Goal: Information Seeking & Learning: Check status

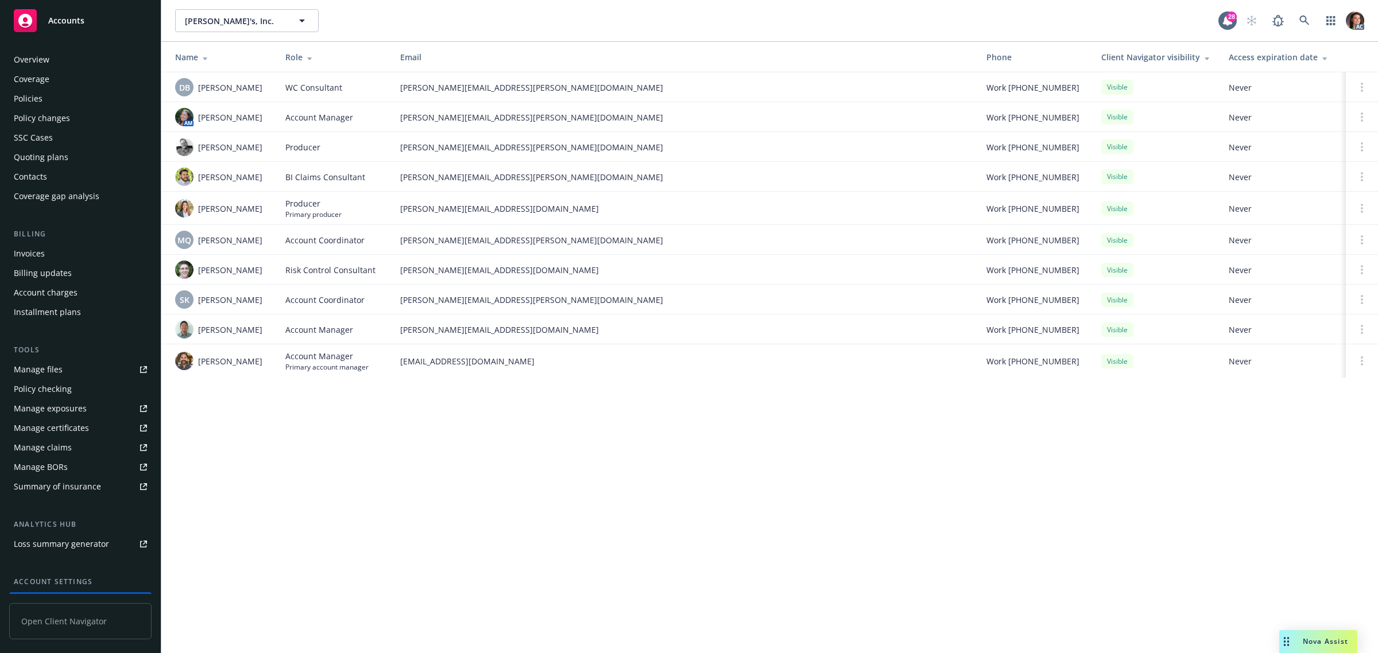
scroll to position [94, 0]
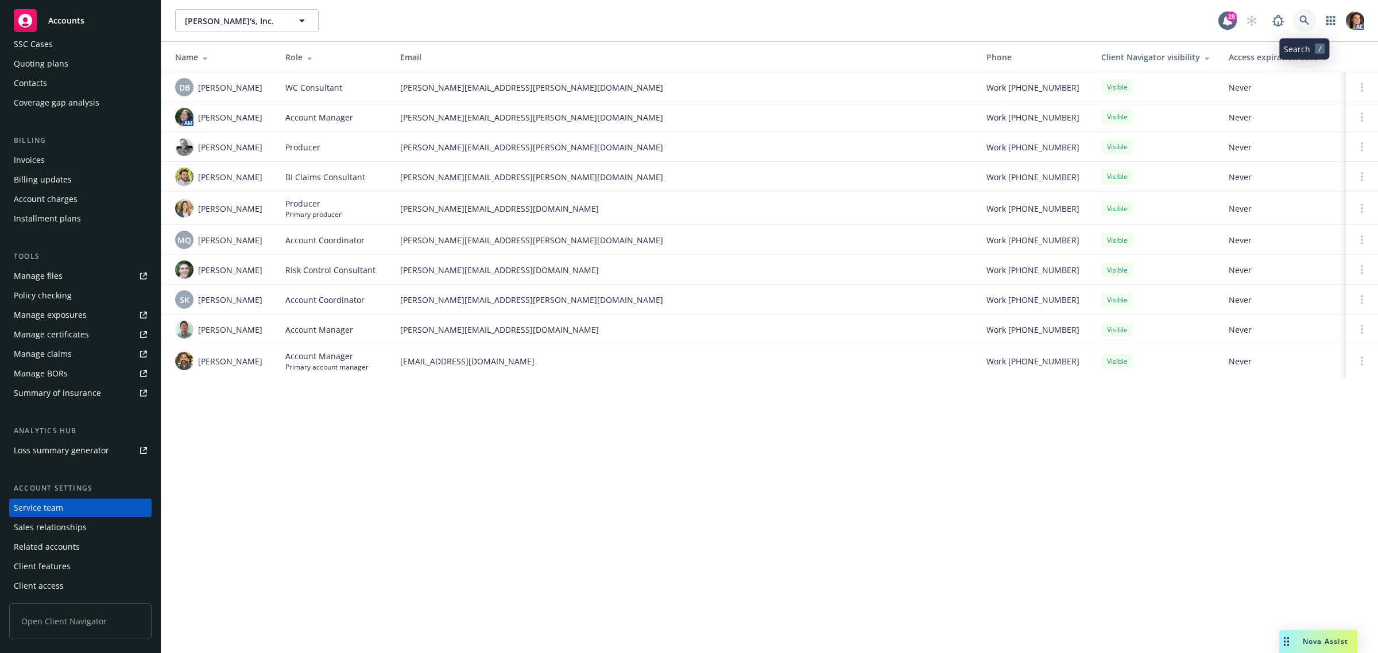
click at [1302, 18] on icon at bounding box center [1304, 20] width 10 height 10
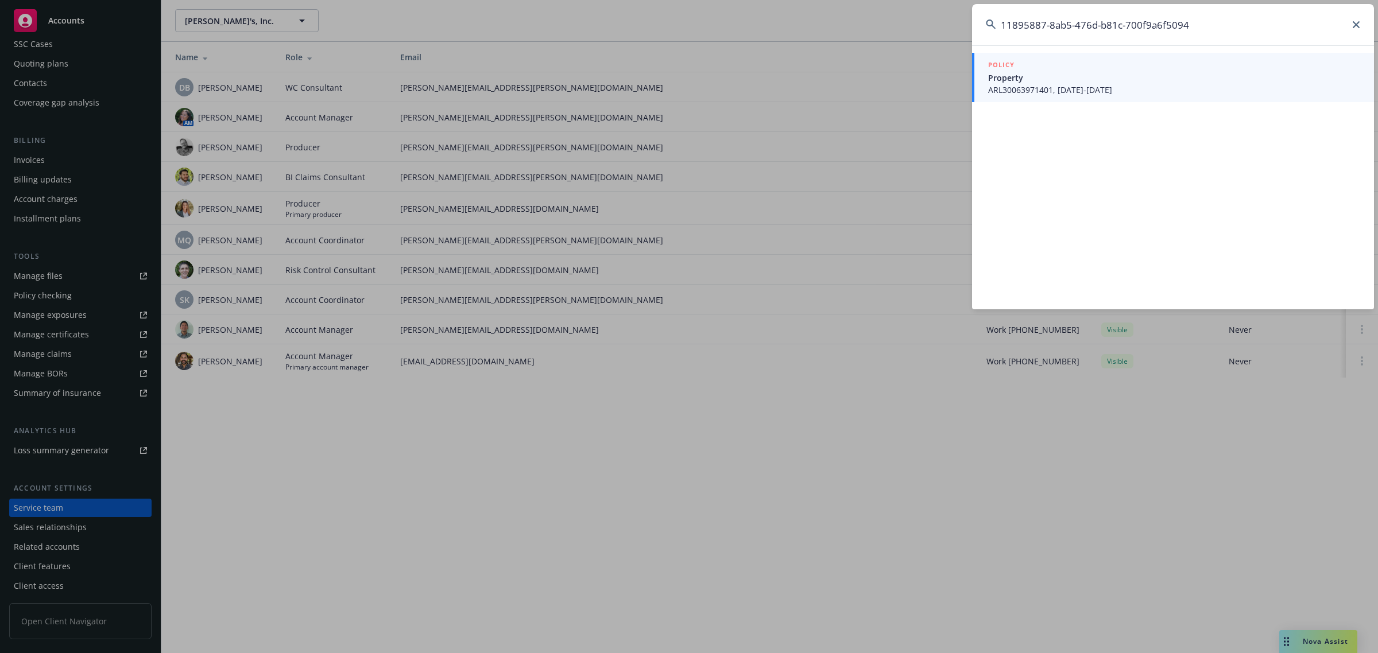
type input "11895887-8ab5-476d-b81c-700f9a6f5094"
click at [1099, 85] on span "ARL30063971401, [DATE]-[DATE]" at bounding box center [1174, 90] width 372 height 12
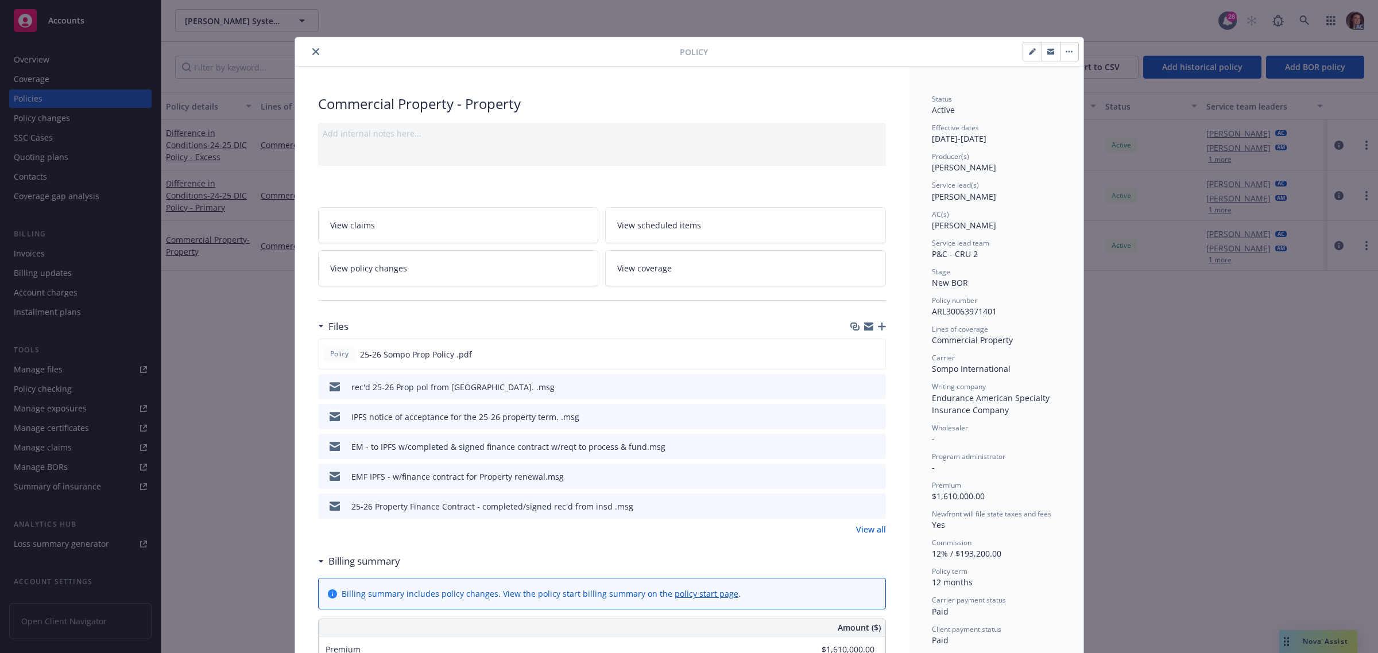
click at [312, 49] on icon "close" at bounding box center [315, 51] width 7 height 7
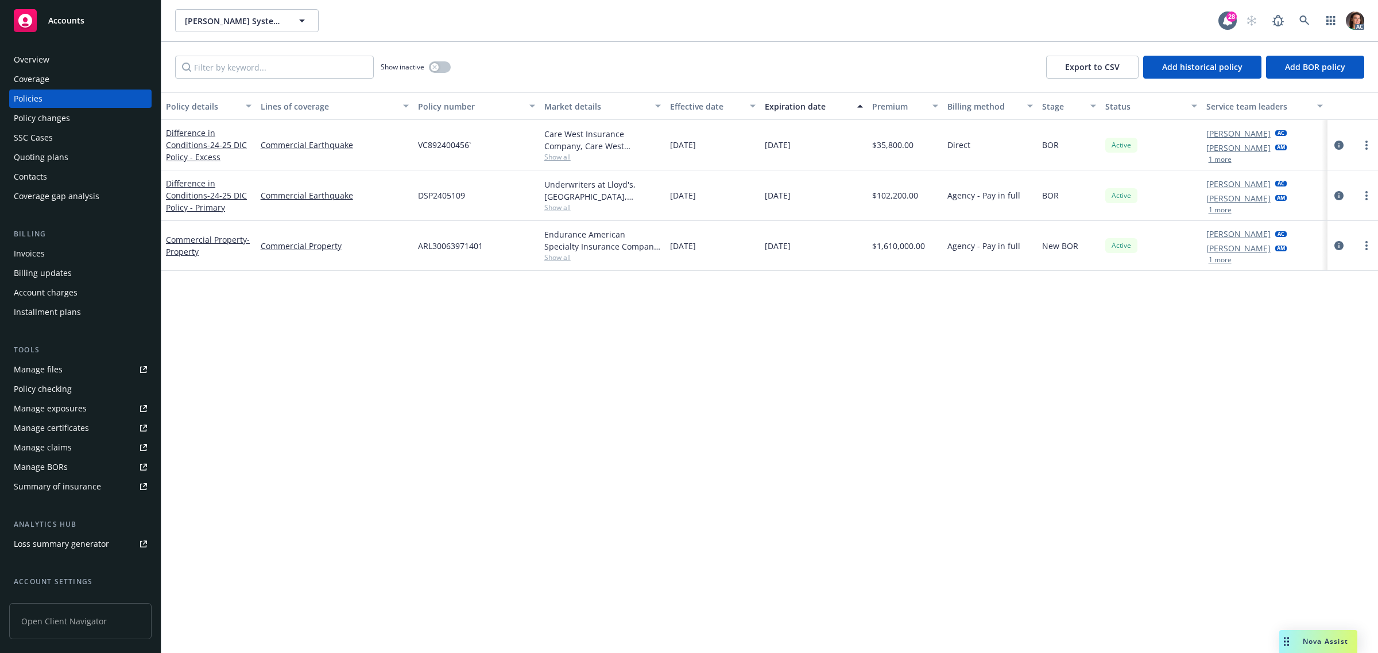
click at [742, 475] on div "Policy details Lines of coverage Policy number Market details Effective date Ex…" at bounding box center [769, 372] width 1216 height 561
click at [1299, 20] on icon at bounding box center [1304, 20] width 10 height 10
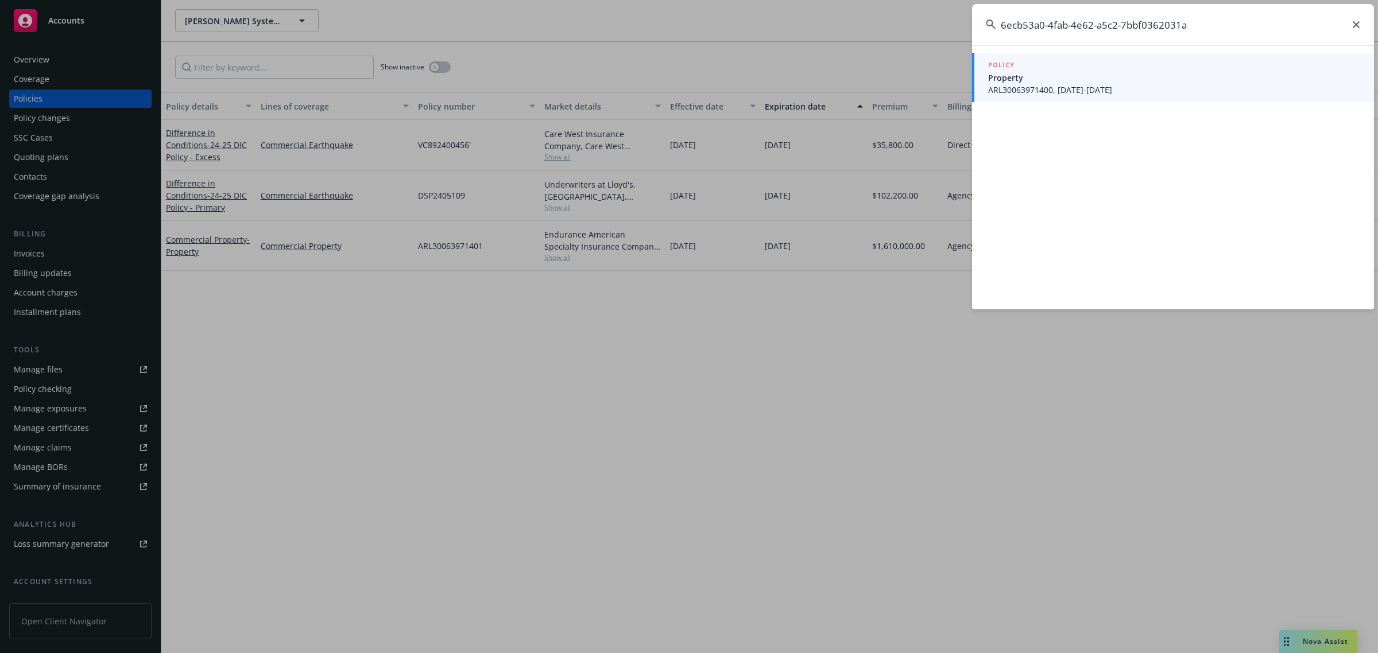
type input "6ecb53a0-4fab-4e62-a5c2-7bbf0362031a"
click at [1026, 90] on span "ARL30063971400, [DATE]-[DATE]" at bounding box center [1174, 90] width 372 height 12
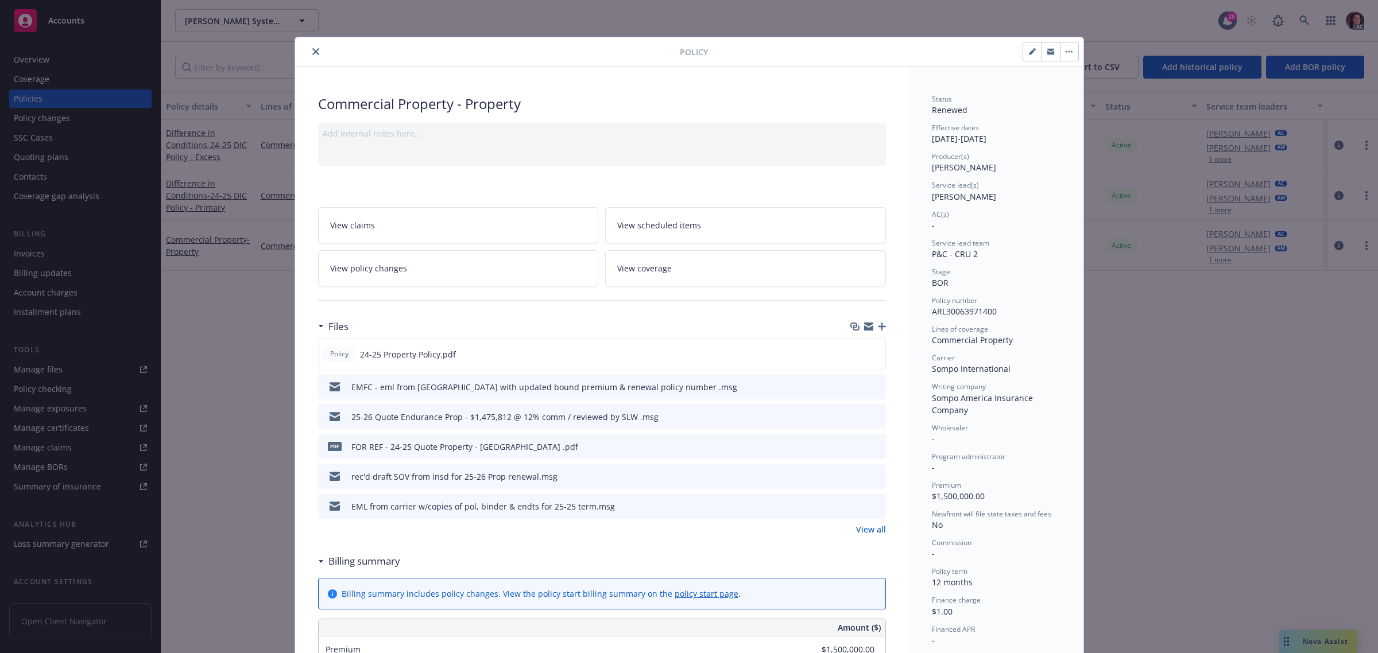
click at [413, 273] on link "View policy changes" at bounding box center [458, 268] width 281 height 36
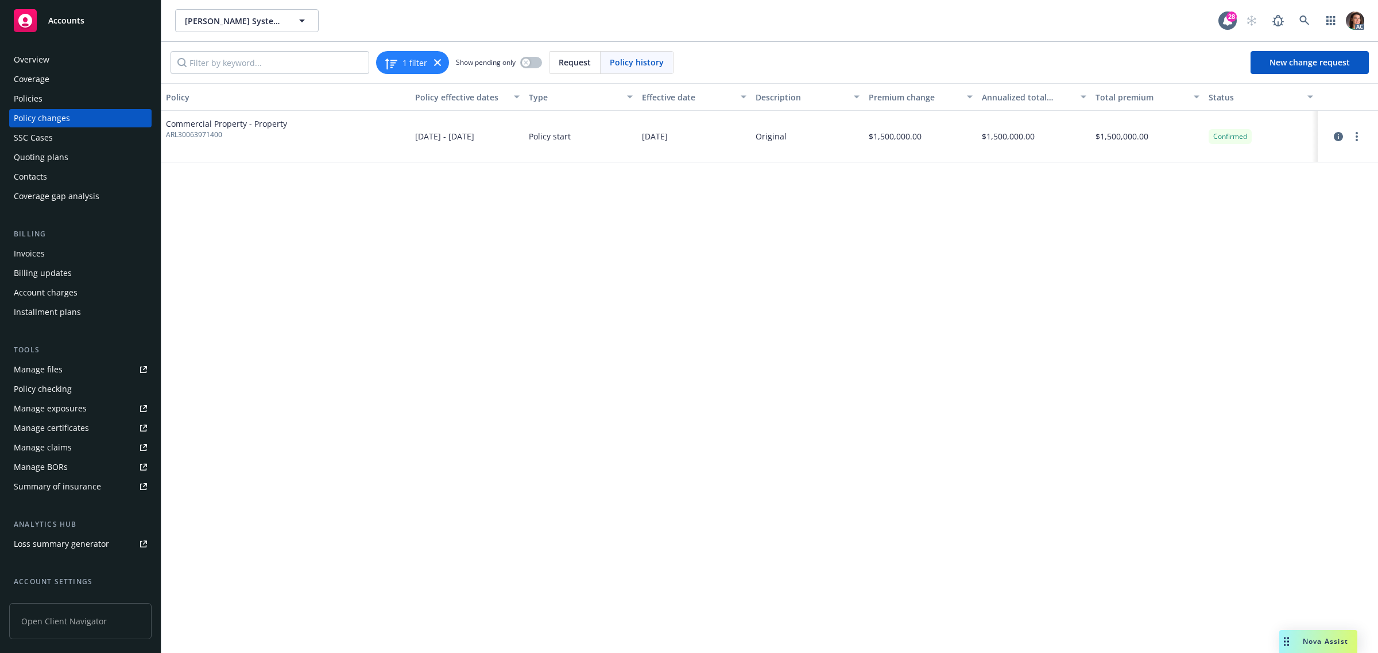
drag, startPoint x: 431, startPoint y: 218, endPoint x: 346, endPoint y: 187, distance: 90.4
click at [431, 218] on div "Policy Policy effective dates Type Effective date Description Premium change An…" at bounding box center [769, 368] width 1216 height 570
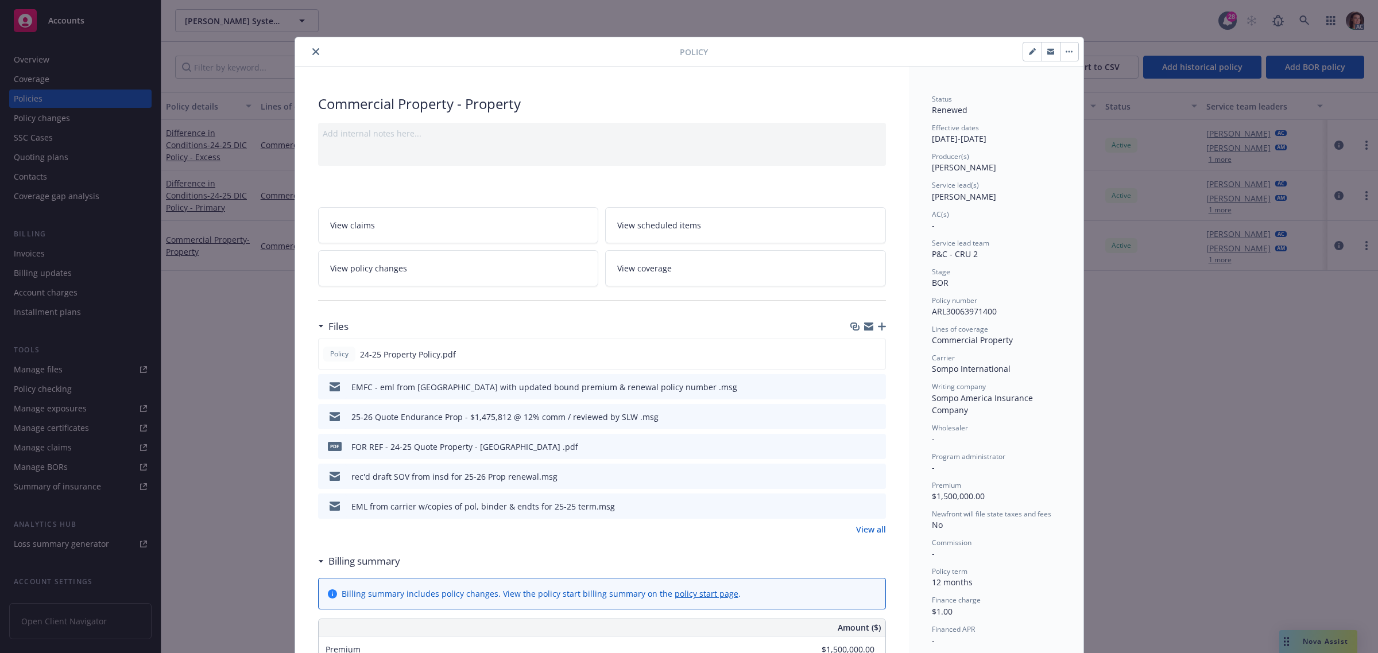
click at [312, 49] on icon "close" at bounding box center [315, 51] width 7 height 7
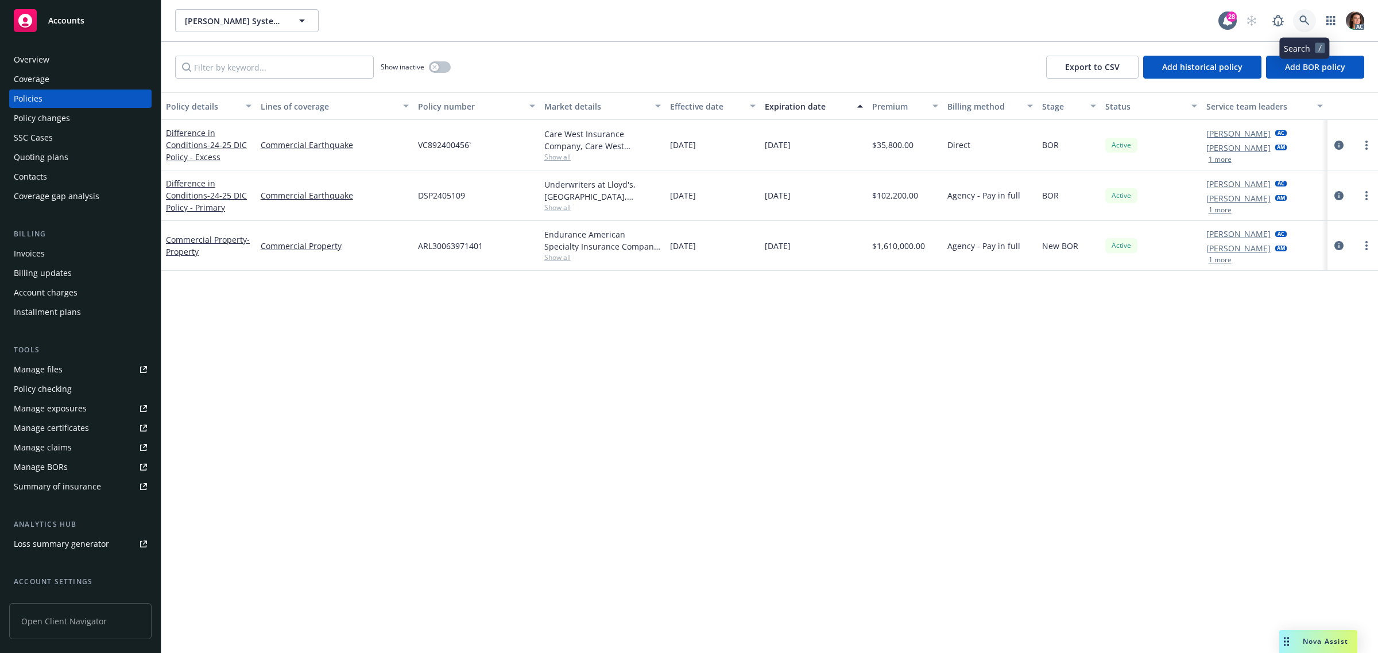
click at [1307, 21] on icon at bounding box center [1304, 20] width 10 height 10
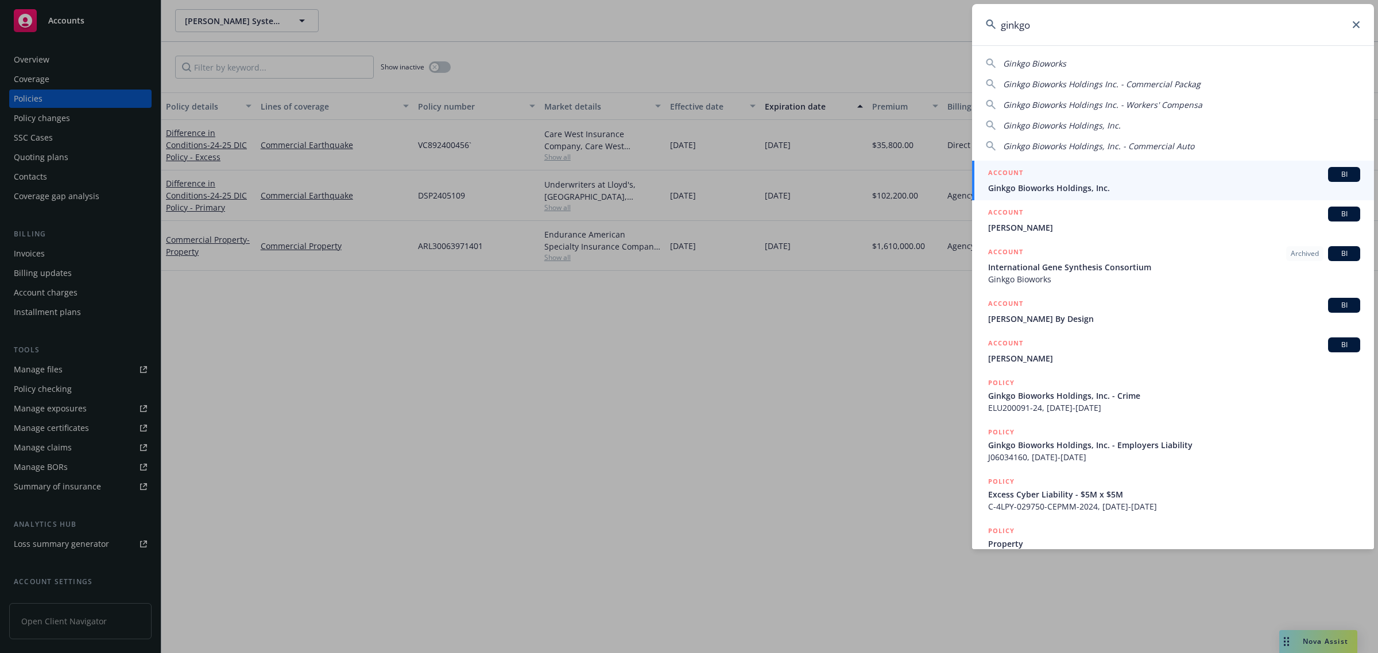
type input "ginkgo"
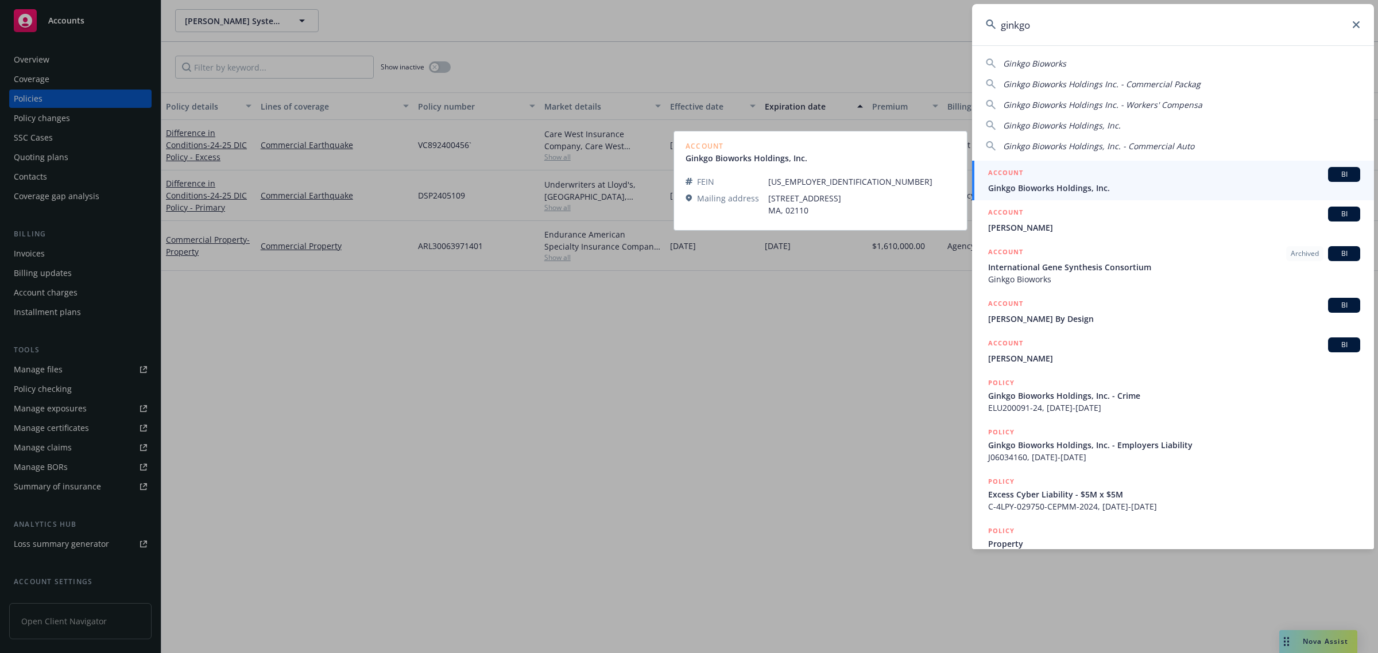
click at [1063, 189] on span "Ginkgo Bioworks Holdings, Inc." at bounding box center [1174, 188] width 372 height 12
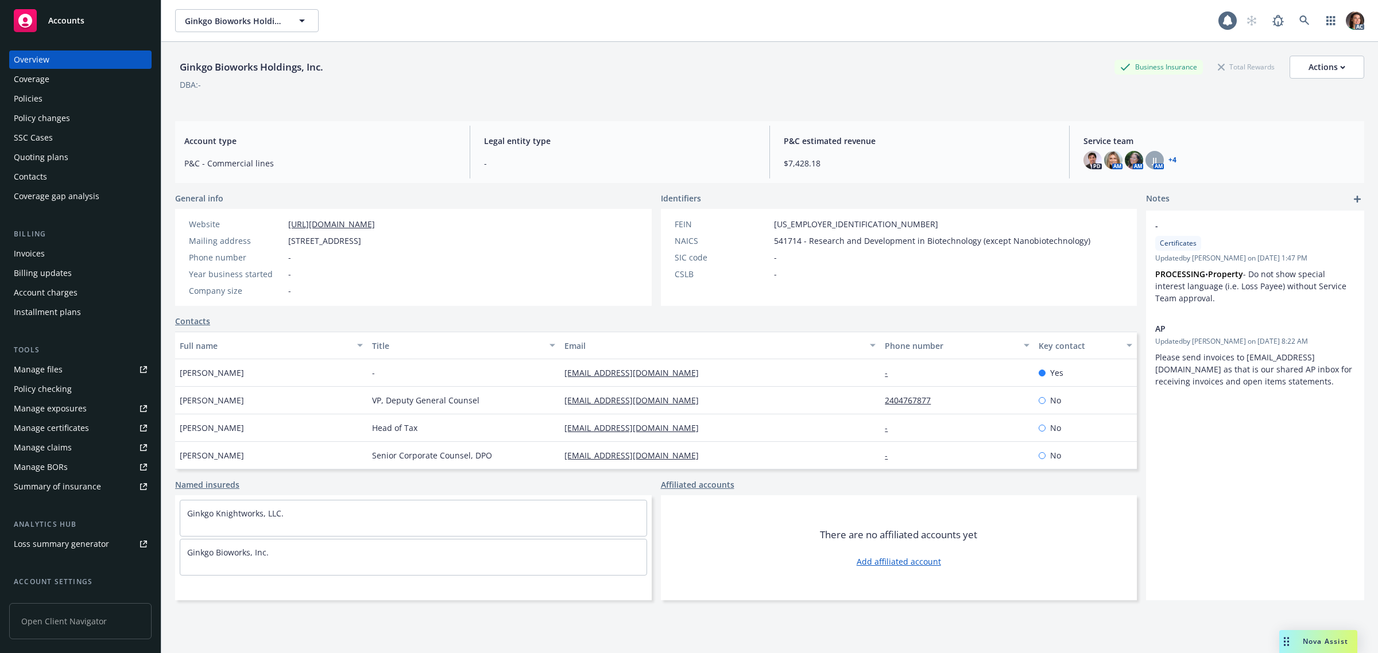
click at [36, 96] on div "Policies" at bounding box center [28, 99] width 29 height 18
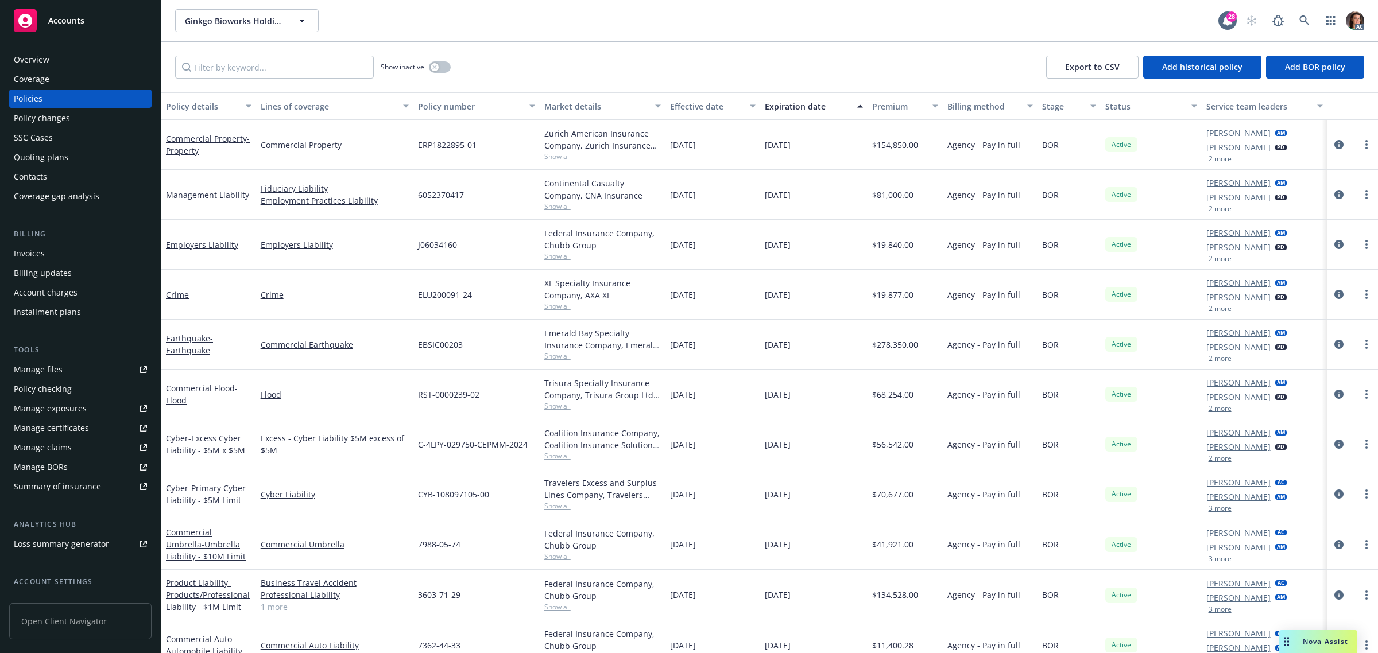
drag, startPoint x: 32, startPoint y: 254, endPoint x: 116, endPoint y: 257, distance: 83.9
click at [32, 254] on div "Invoices" at bounding box center [29, 254] width 31 height 18
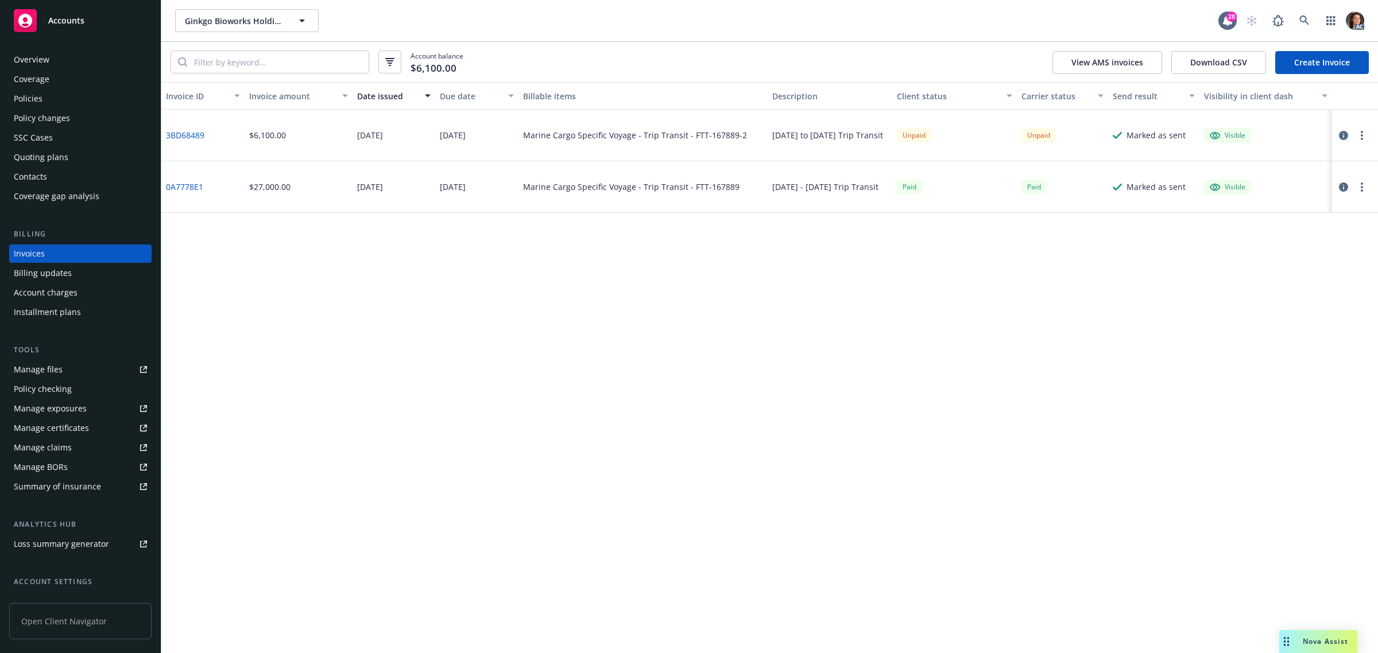
click at [393, 362] on div "Invoice ID Invoice amount Date issued Due date Billable items Description Clien…" at bounding box center [769, 367] width 1216 height 571
click at [1304, 19] on icon at bounding box center [1304, 20] width 10 height 10
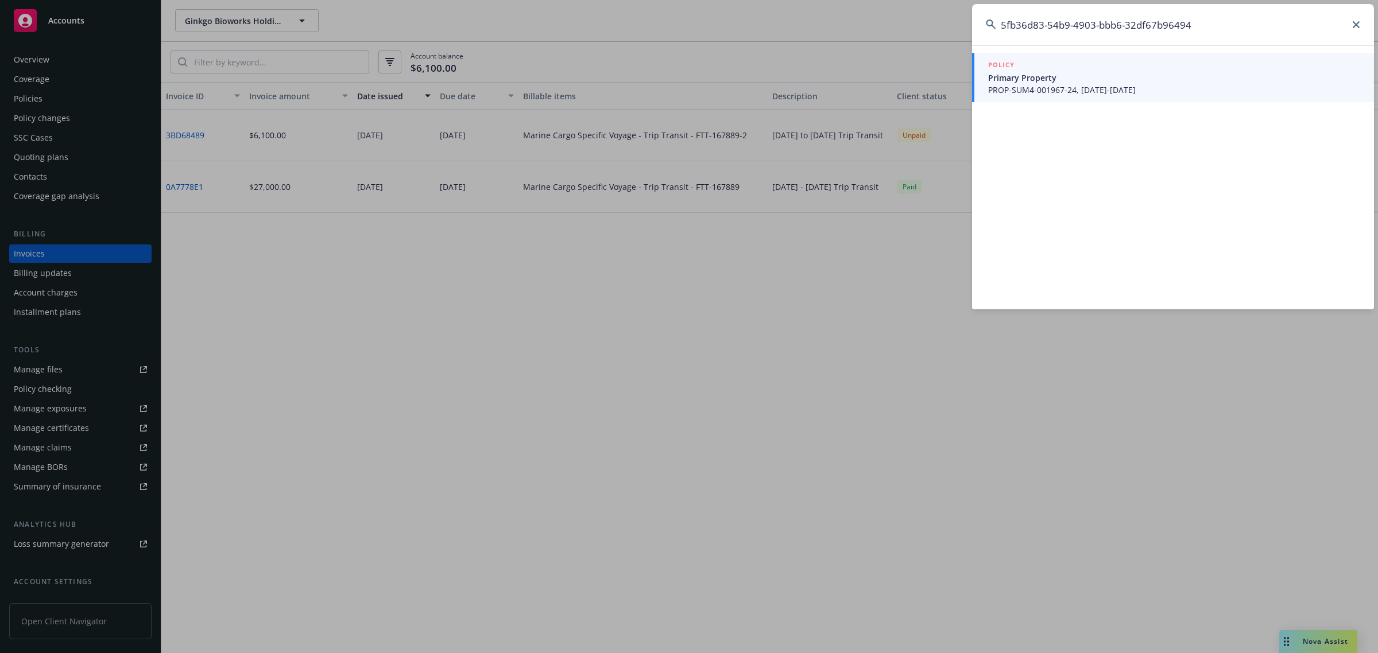
type input "5fb36d83-54b9-4903-bbb6-32df67b96494"
click at [1068, 89] on span "PROP-SUM4-001967-24, [DATE]-[DATE]" at bounding box center [1174, 90] width 372 height 12
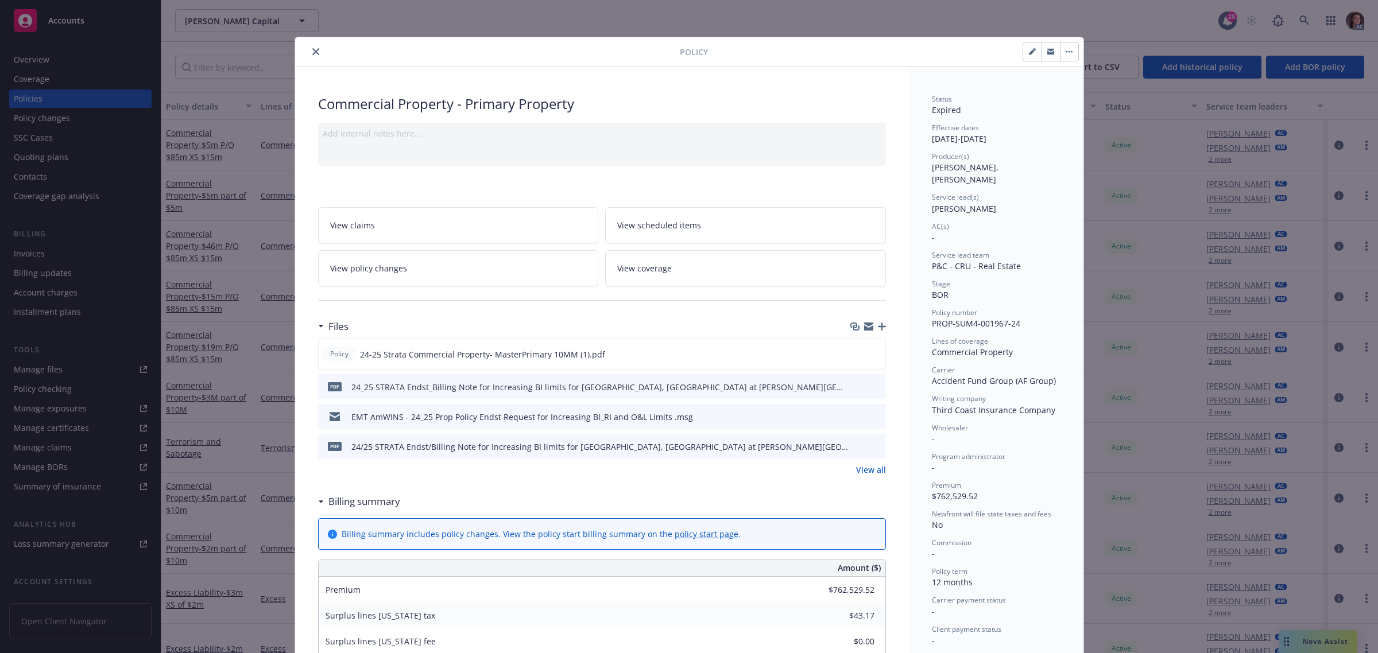
click at [312, 51] on icon "close" at bounding box center [315, 51] width 7 height 7
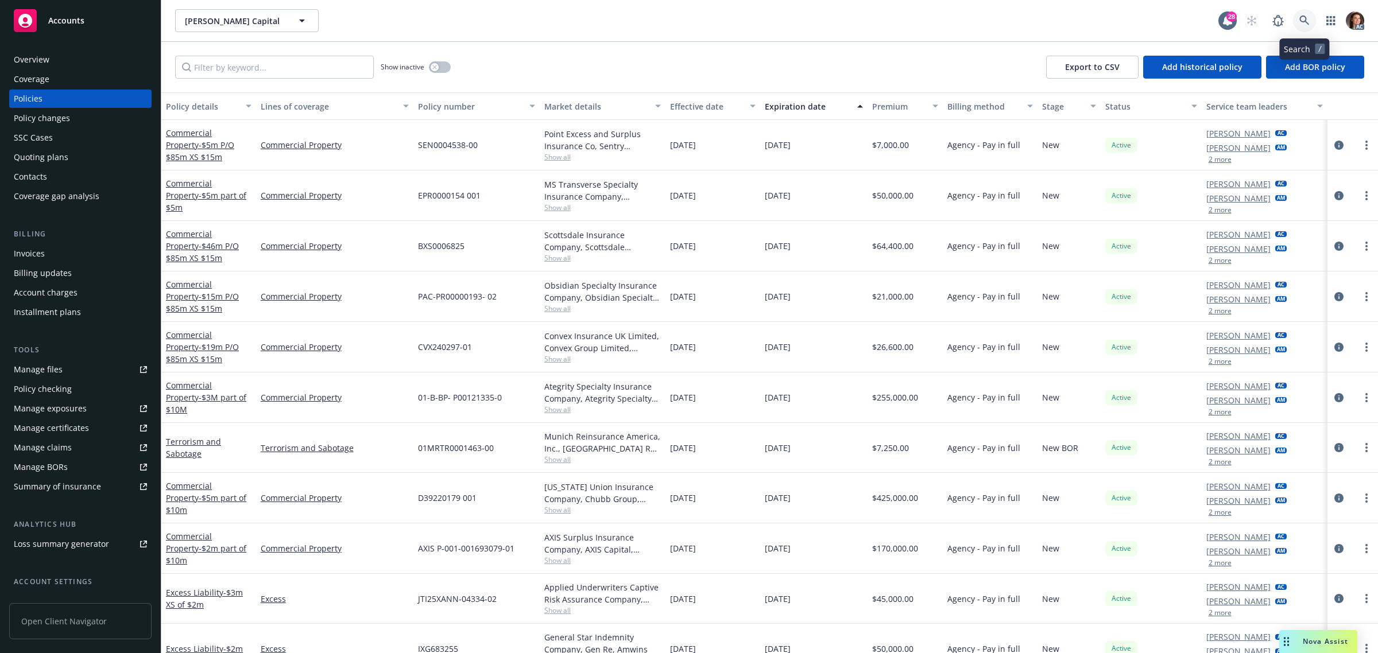
click at [1298, 14] on link at bounding box center [1304, 20] width 23 height 23
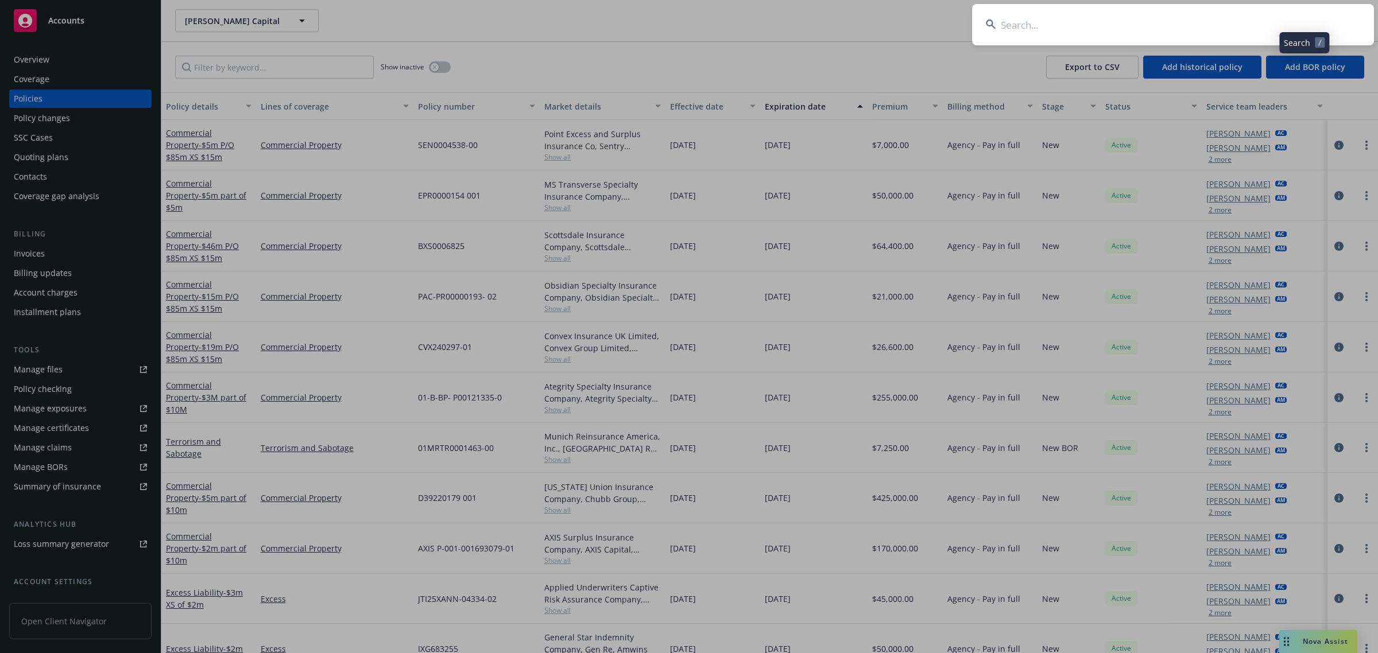
type input "b874b7ee-e0f6-4c1f-95c5-0f0253b13f12"
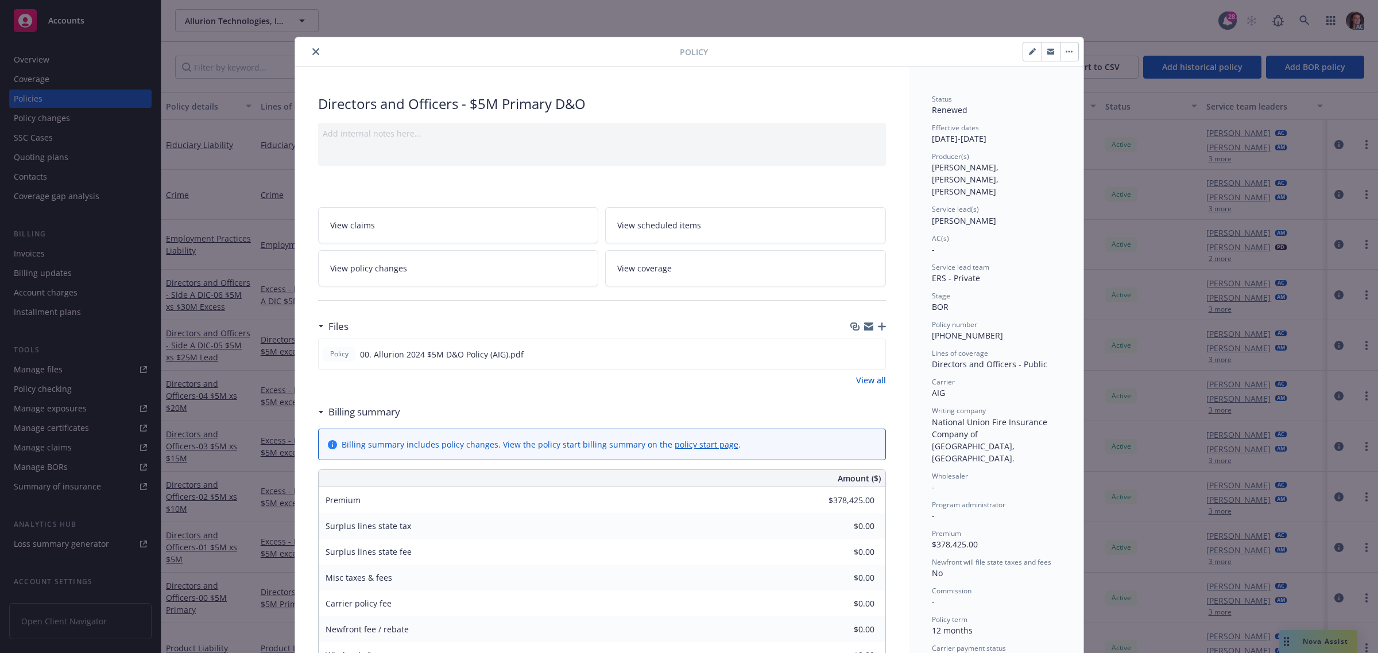
click at [312, 53] on icon "close" at bounding box center [315, 51] width 7 height 7
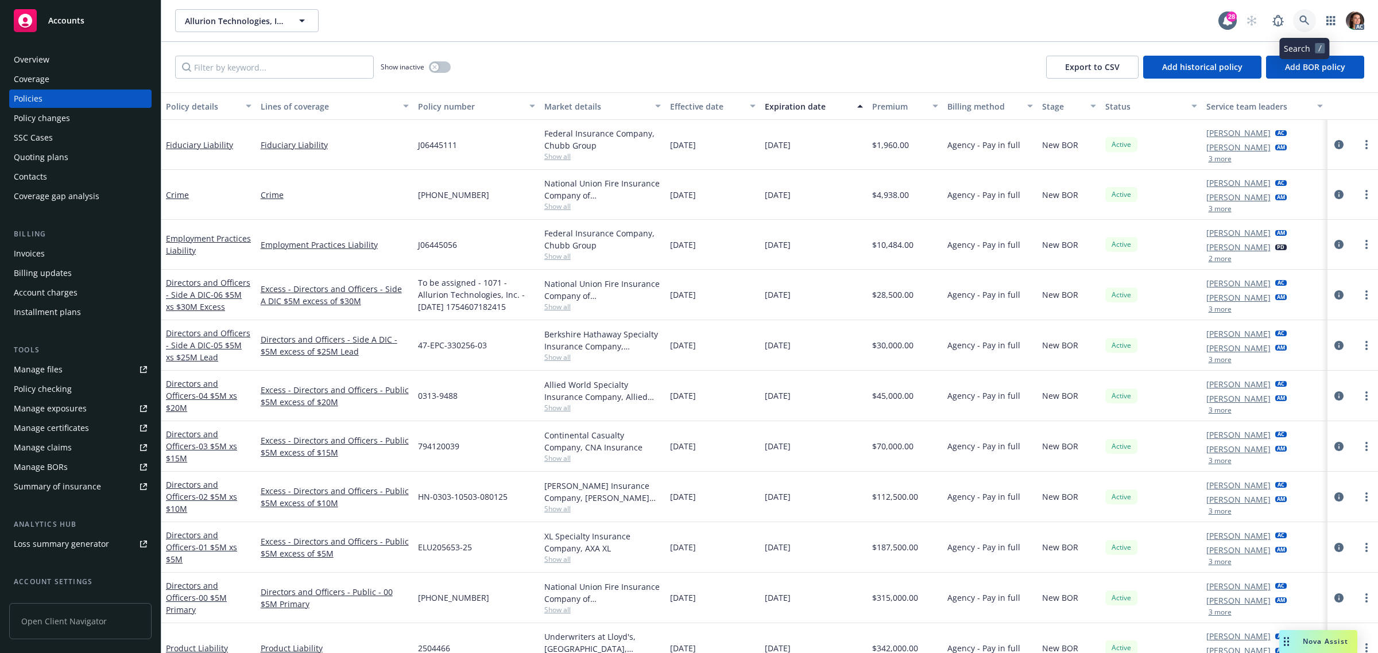
click at [1304, 15] on icon at bounding box center [1304, 20] width 10 height 10
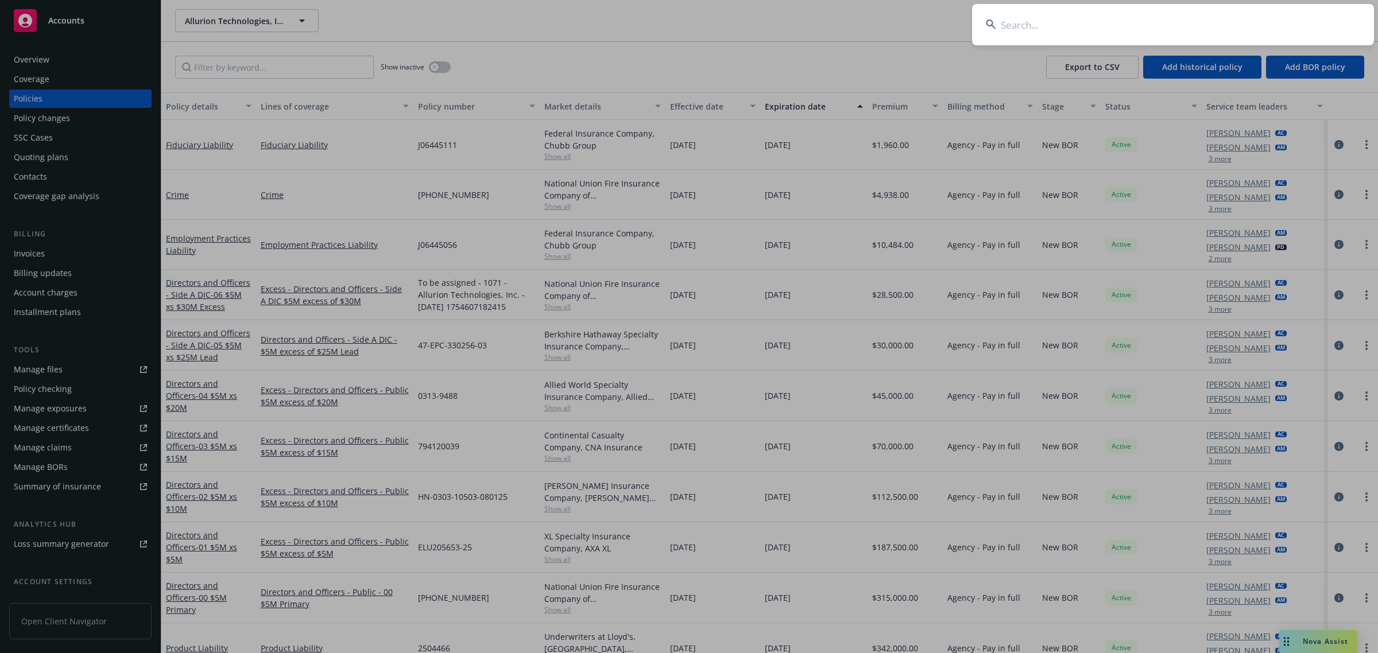
type input "05e8f1da-a4c4-47d9-8080-a962bd68c1c9"
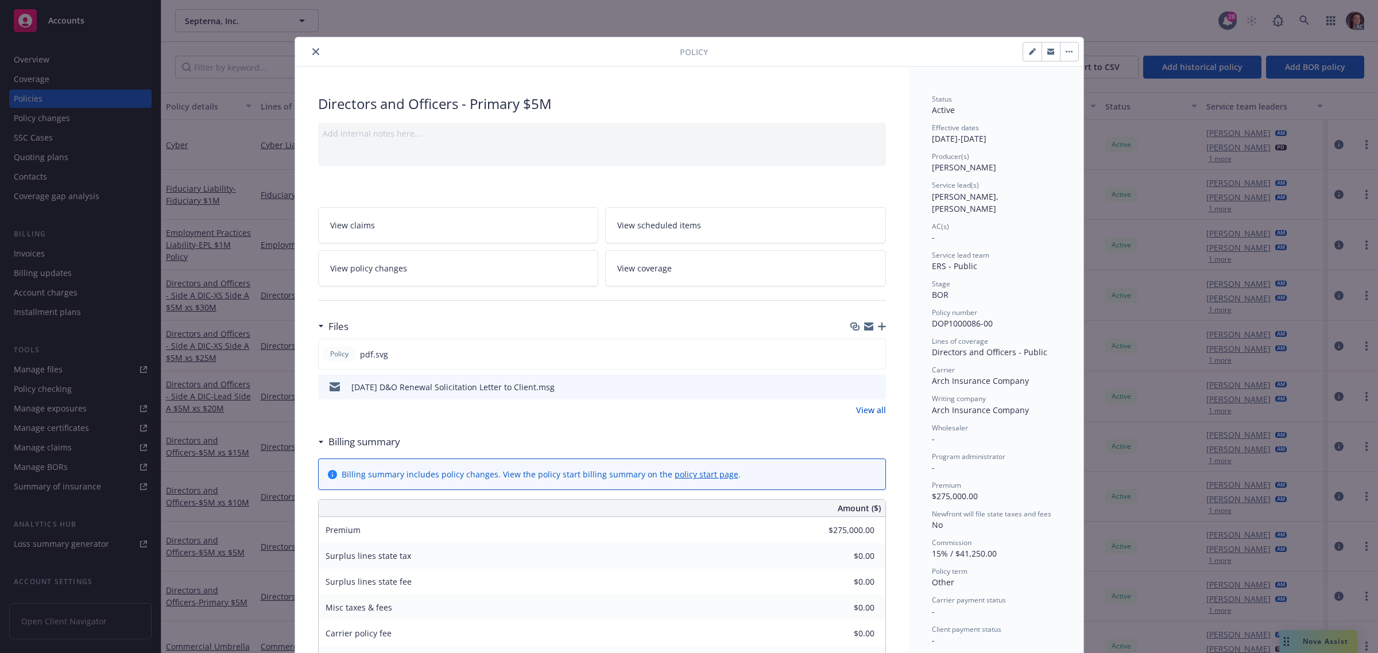
click at [309, 52] on button "close" at bounding box center [316, 52] width 14 height 14
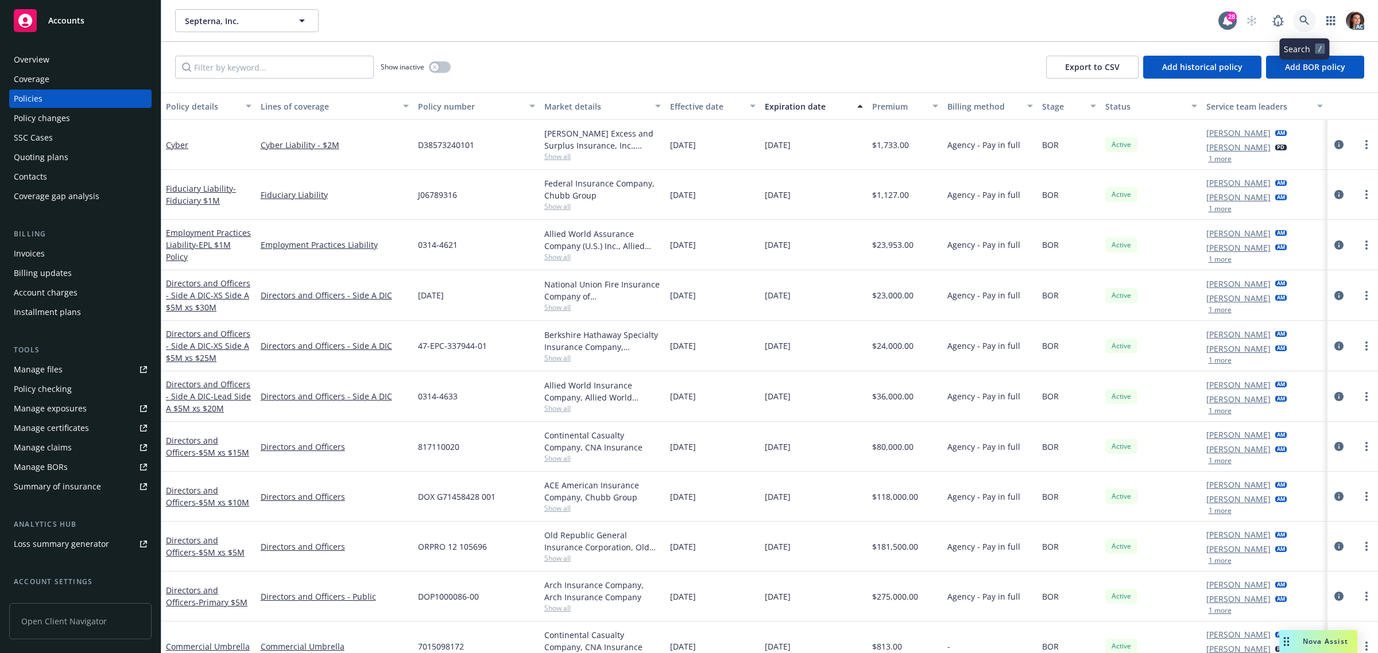
click at [1303, 21] on icon at bounding box center [1304, 20] width 10 height 10
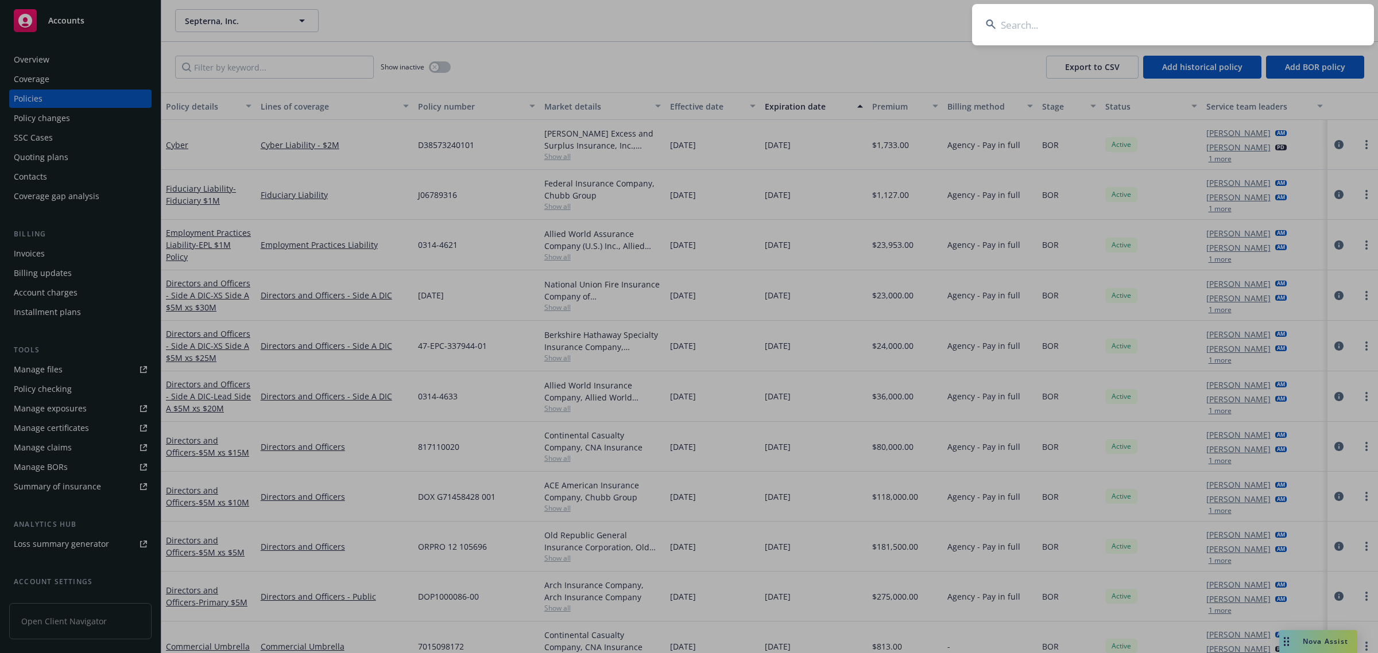
type input "daa3e939-77e2-4d1a-9386-72ade43989d3"
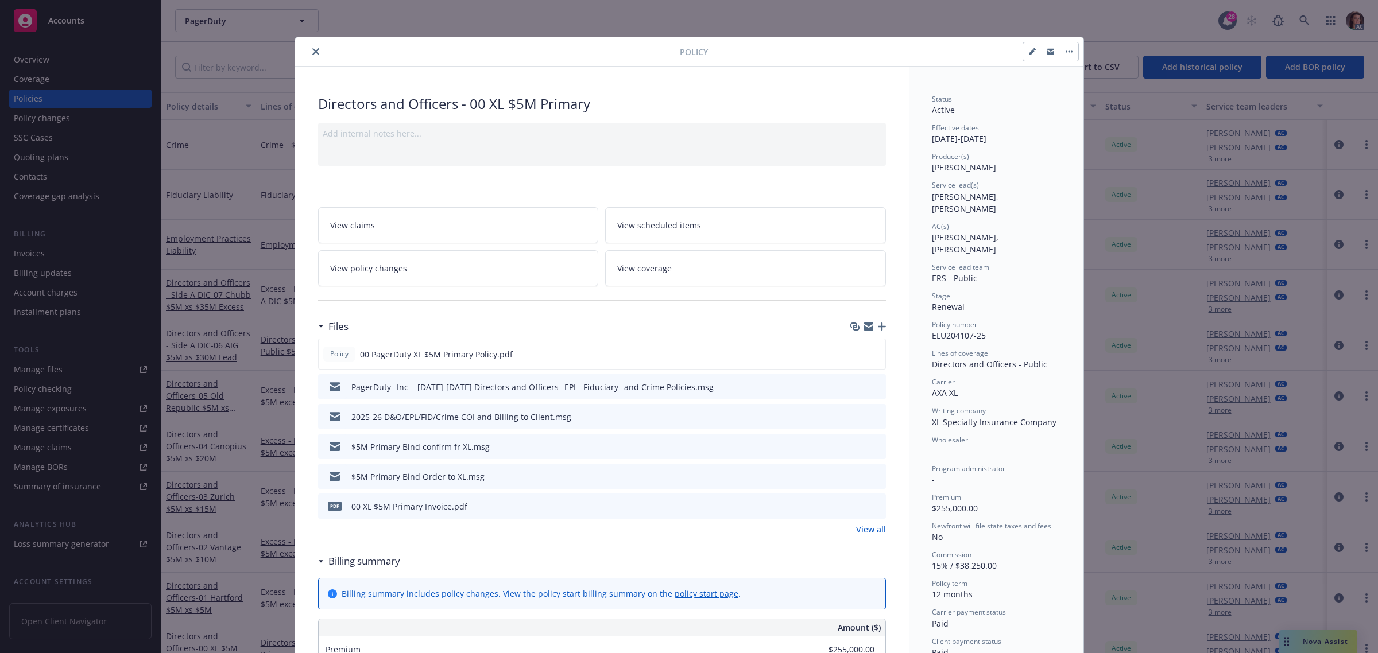
click at [312, 48] on icon "close" at bounding box center [315, 51] width 7 height 7
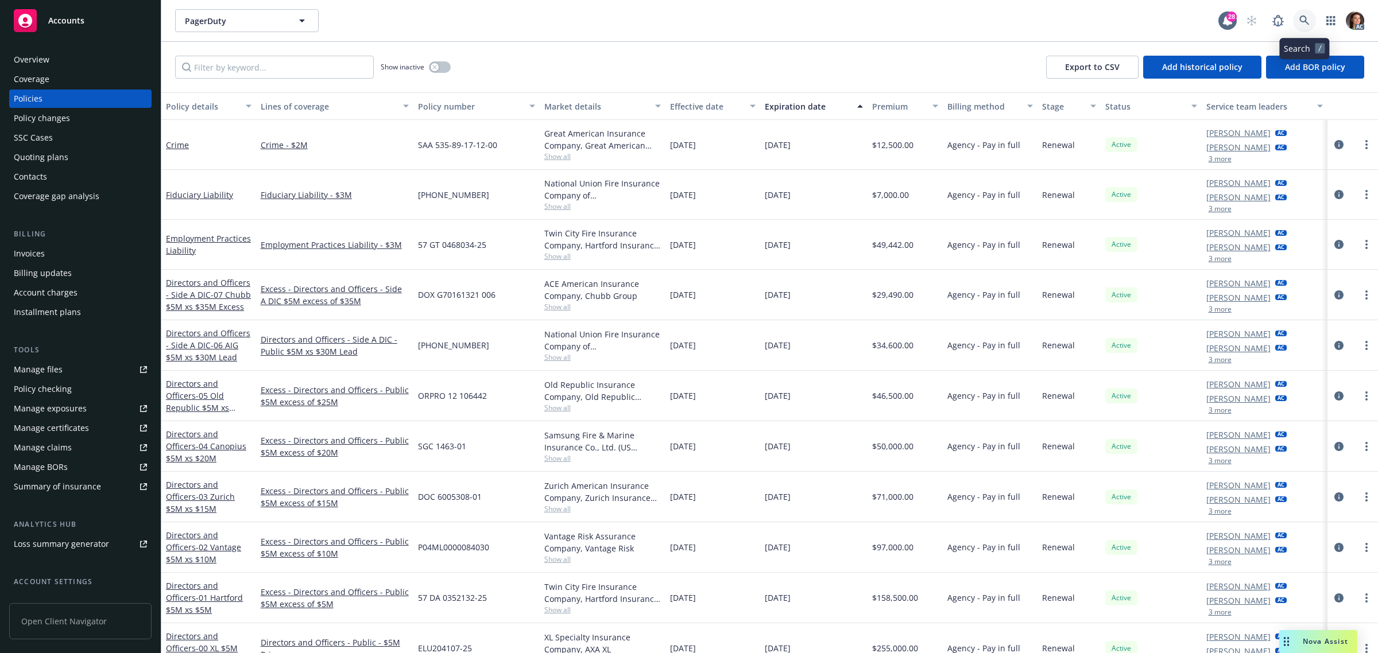
click at [1304, 15] on icon at bounding box center [1304, 20] width 10 height 10
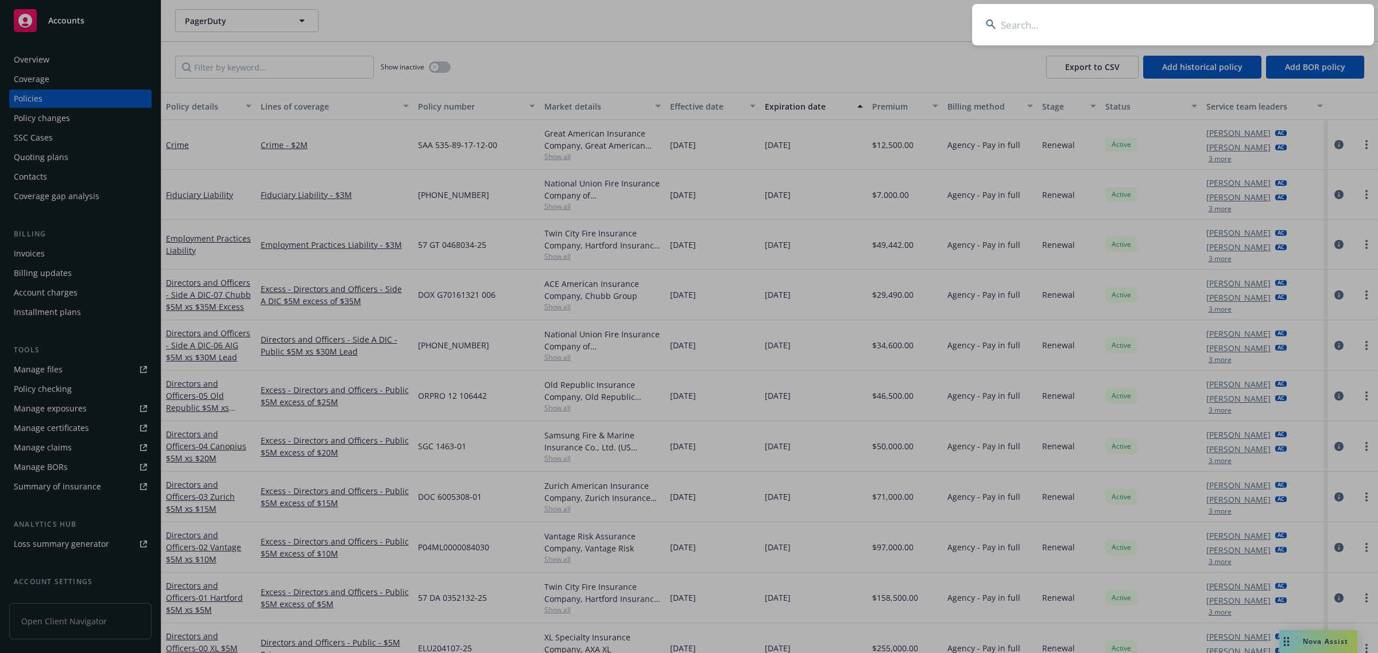
type input "97112b9a-fb8e-451d-a8f6-d9372de80f44"
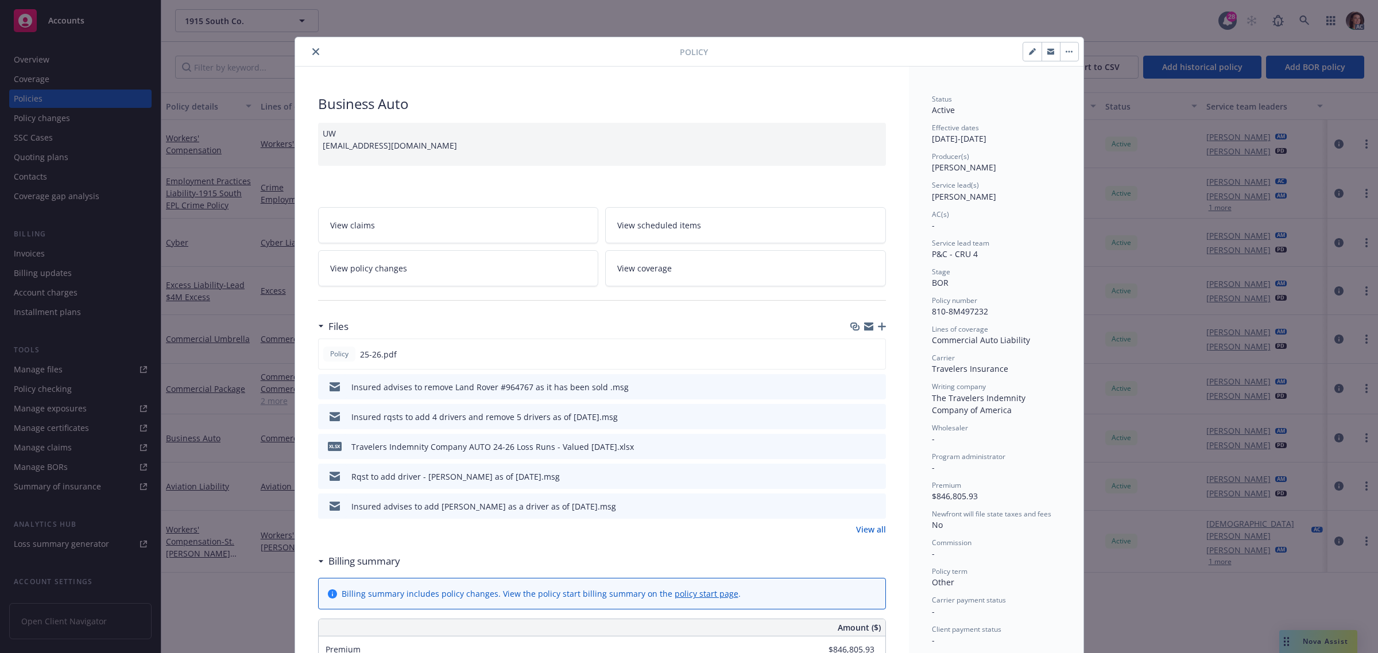
click at [312, 53] on icon "close" at bounding box center [315, 51] width 7 height 7
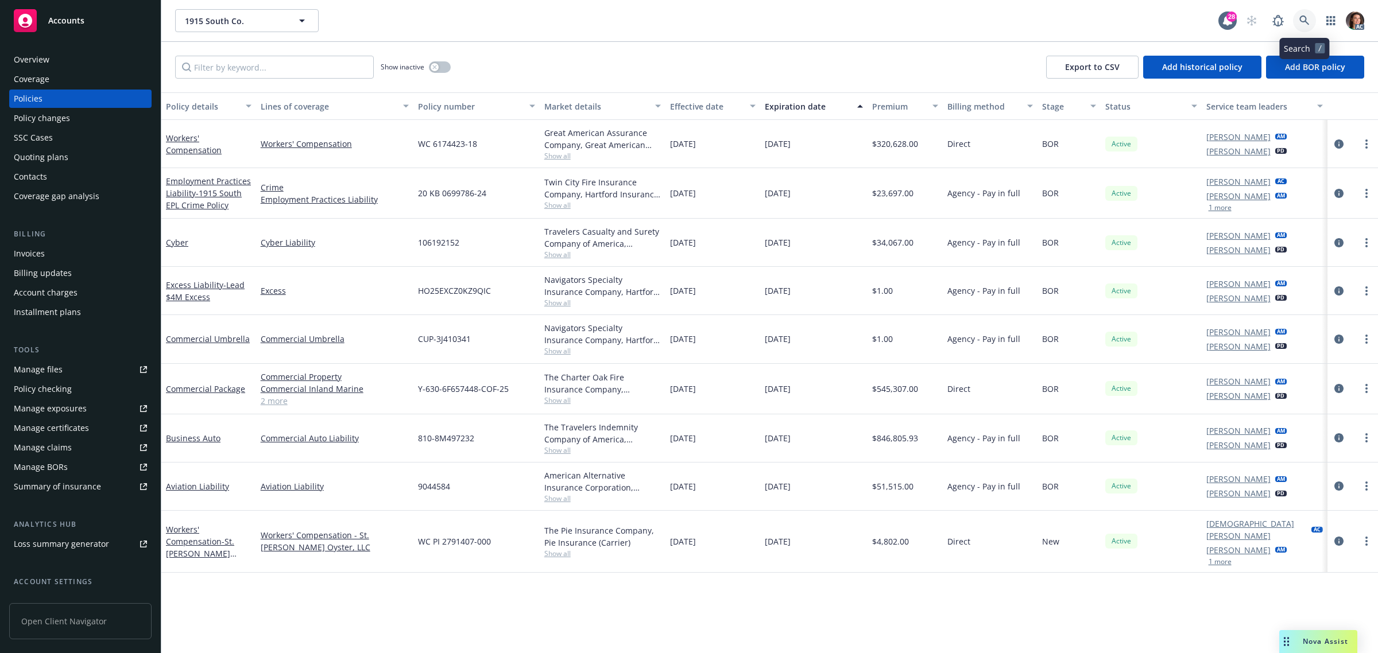
click at [1305, 18] on icon at bounding box center [1304, 20] width 10 height 10
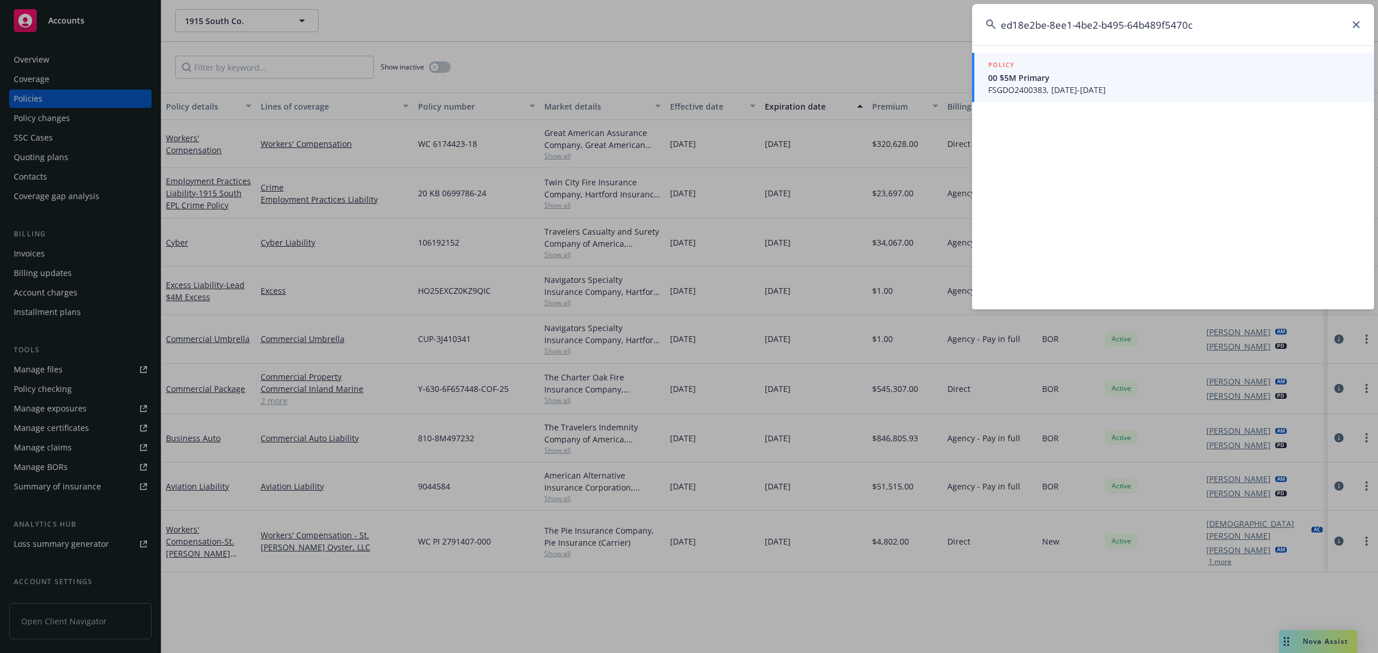
type input "ed18e2be-8ee1-4be2-b495-64b489f5470c"
click at [1068, 87] on span "FSGDO2400383, [DATE]-[DATE]" at bounding box center [1174, 90] width 372 height 12
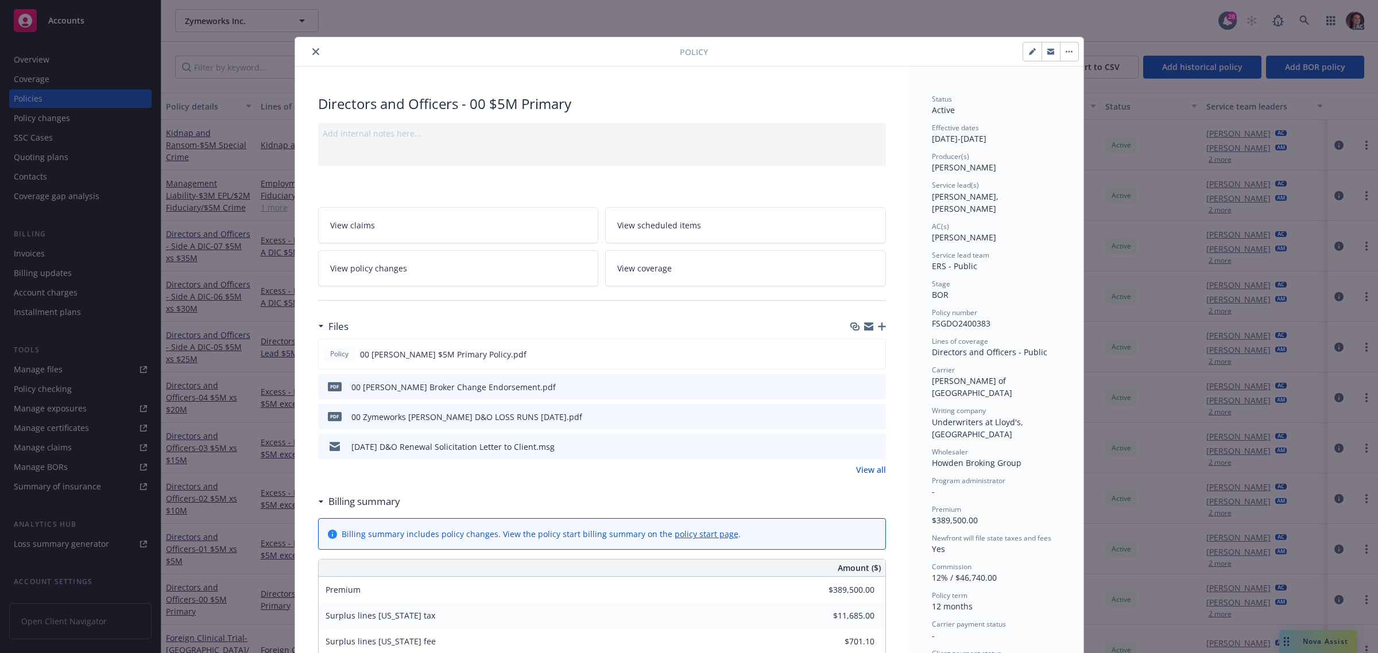
click at [312, 51] on icon "close" at bounding box center [315, 51] width 7 height 7
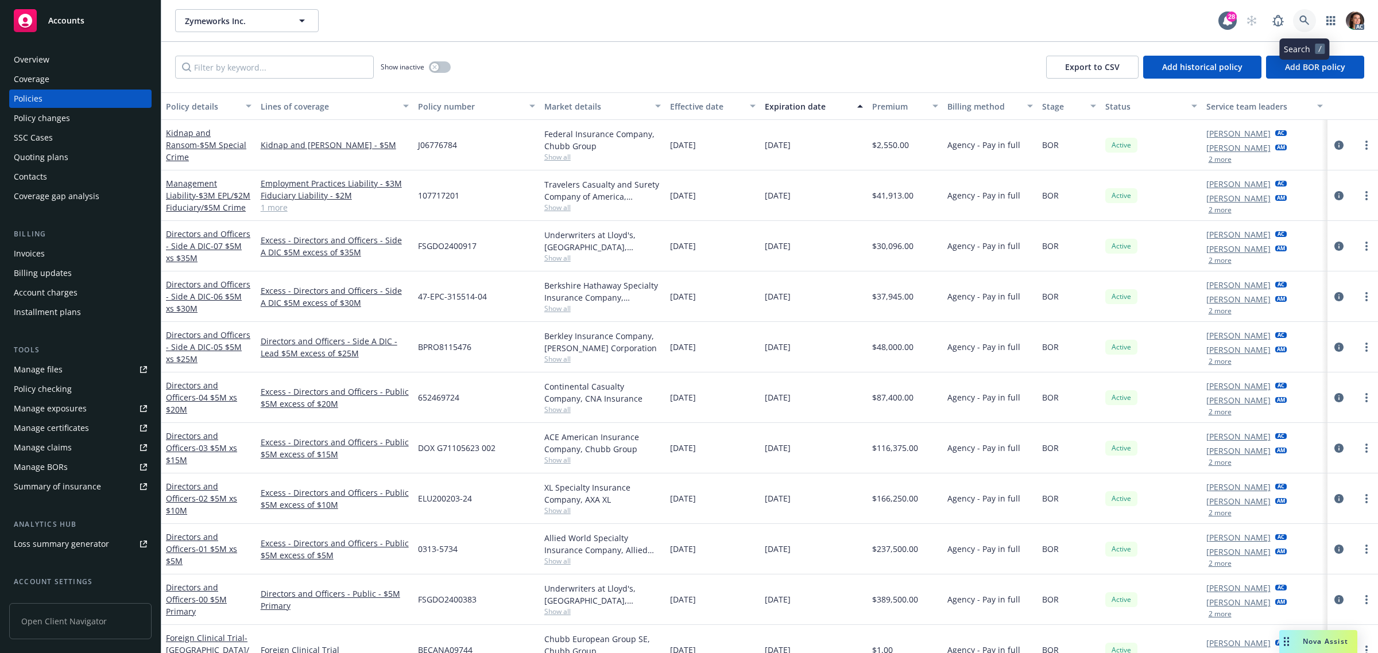
click at [1300, 16] on icon at bounding box center [1304, 20] width 10 height 10
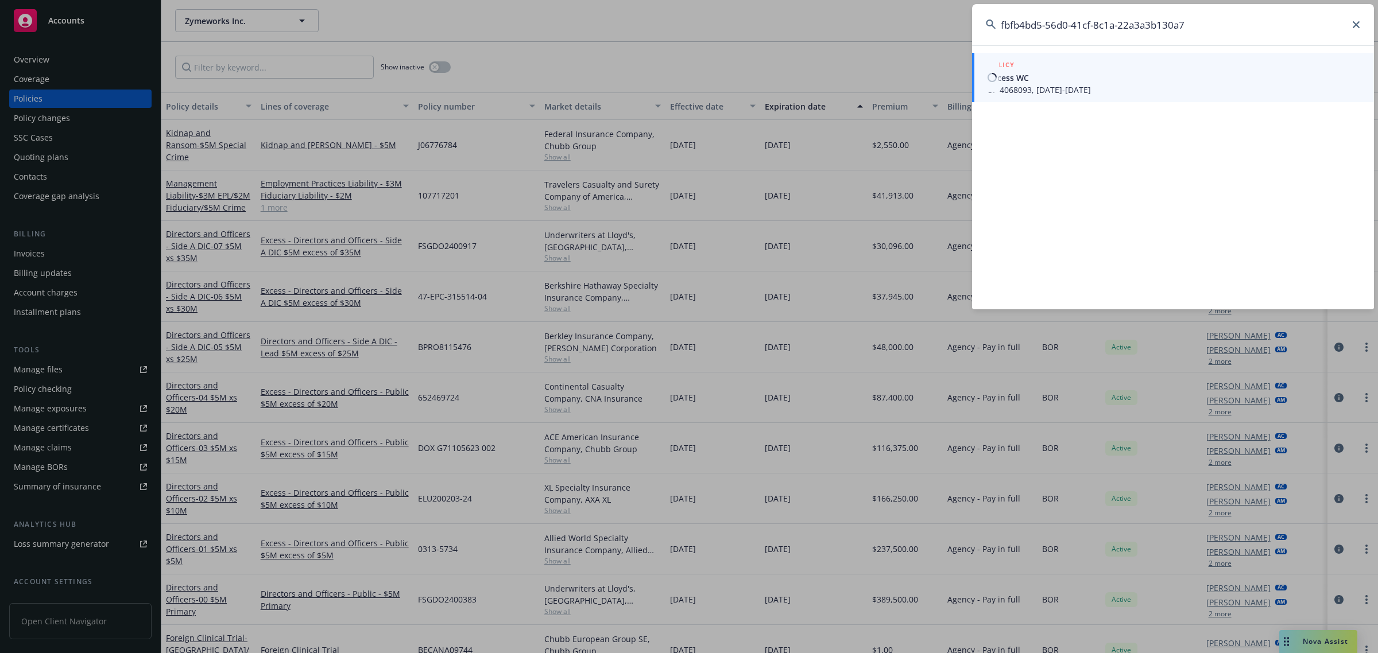
type input "fbfb4bd5-56d0-41cf-8c1a-22a3a3b130a7"
click at [1011, 82] on span "Excess WC" at bounding box center [1174, 78] width 372 height 12
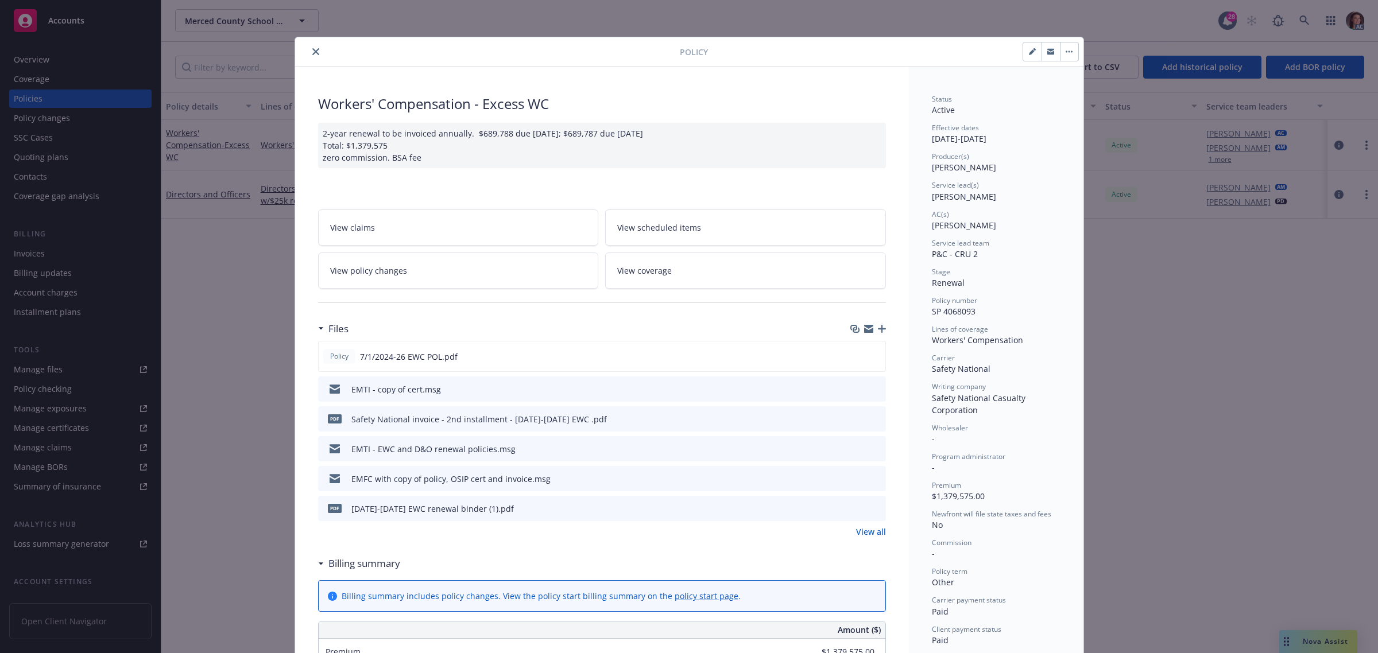
click at [374, 273] on span "View policy changes" at bounding box center [368, 271] width 77 height 12
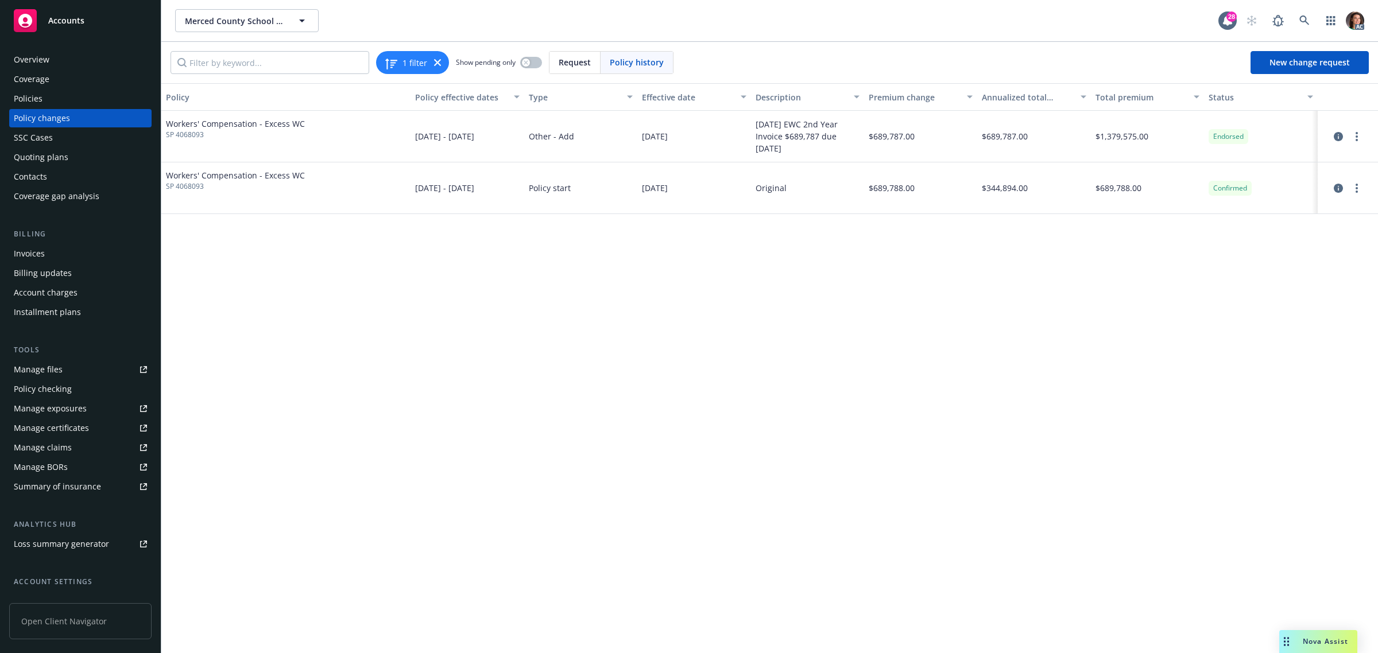
click at [436, 274] on div "Policy Policy effective dates Type Effective date Description Premium change An…" at bounding box center [769, 368] width 1216 height 570
click at [1313, 26] on link at bounding box center [1304, 20] width 23 height 23
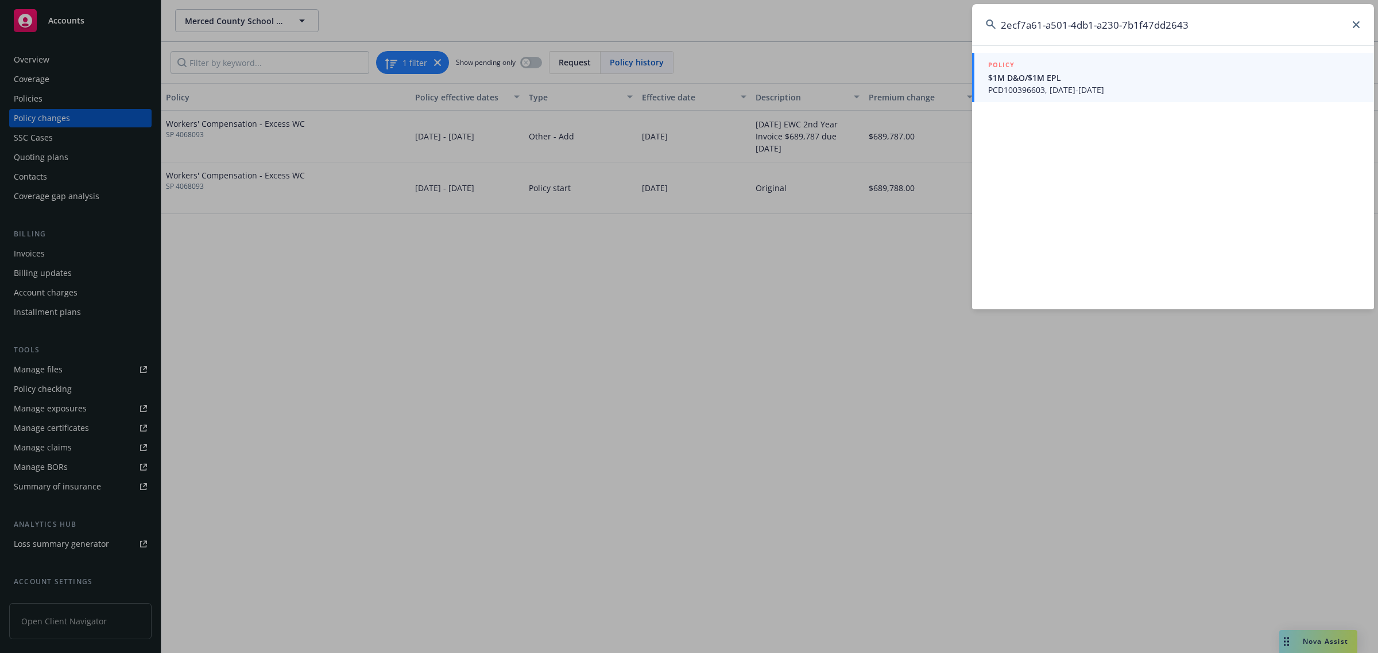
type input "2ecf7a61-a501-4db1-a230-7b1f47dd2643"
click at [1072, 86] on span "PCD100396603, [DATE]-[DATE]" at bounding box center [1174, 90] width 372 height 12
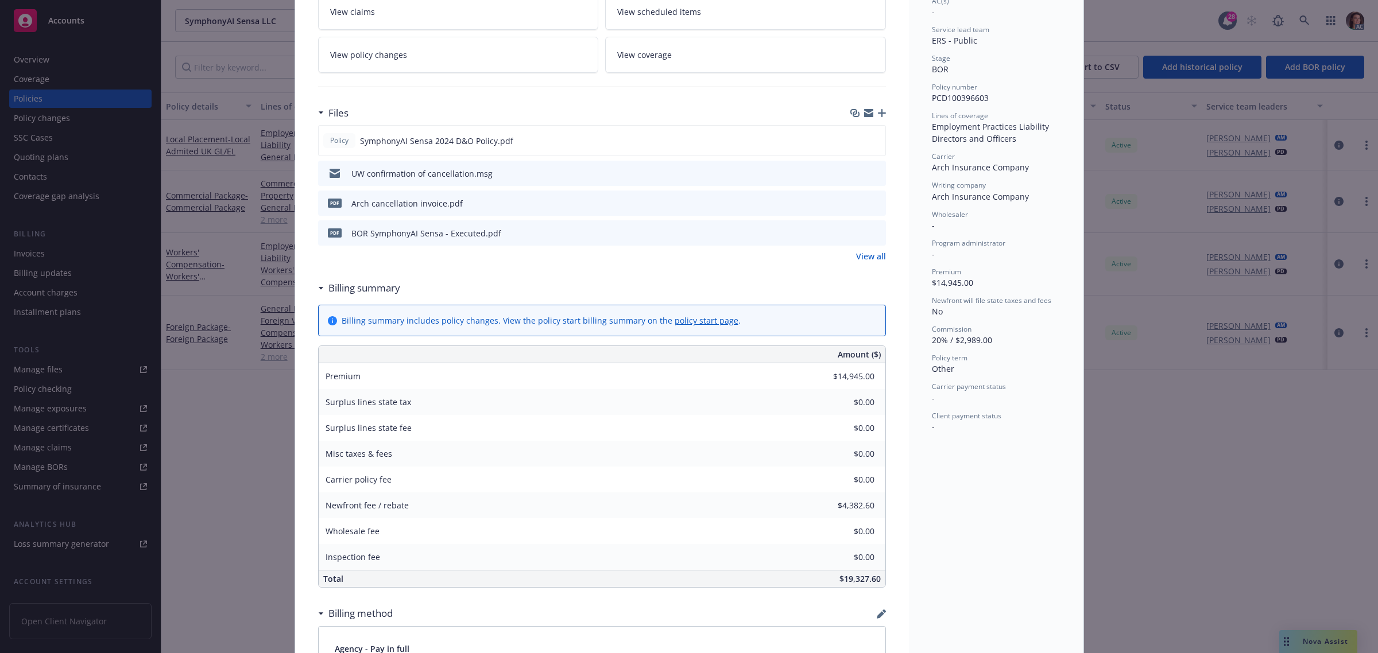
scroll to position [215, 0]
click at [485, 46] on link "View policy changes" at bounding box center [458, 53] width 281 height 36
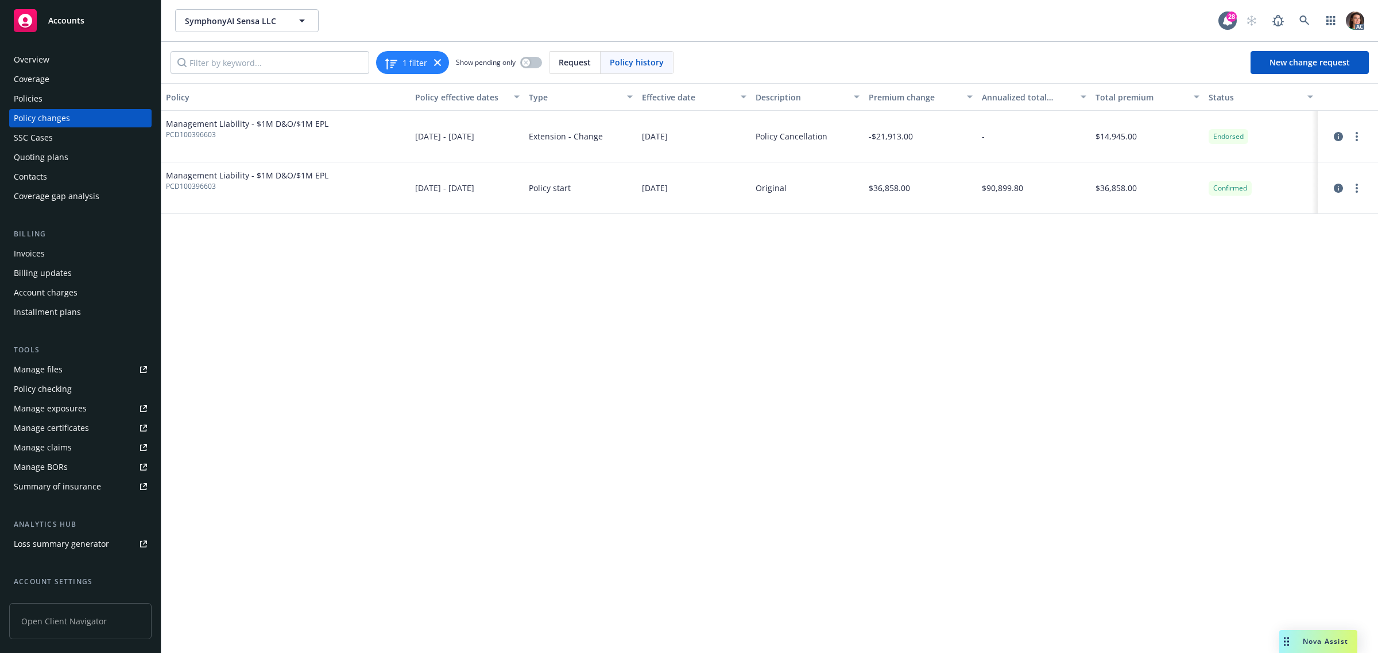
click at [804, 455] on div "Policy Policy effective dates Type Effective date Description Premium change An…" at bounding box center [769, 368] width 1216 height 570
click at [1309, 18] on link at bounding box center [1304, 20] width 23 height 23
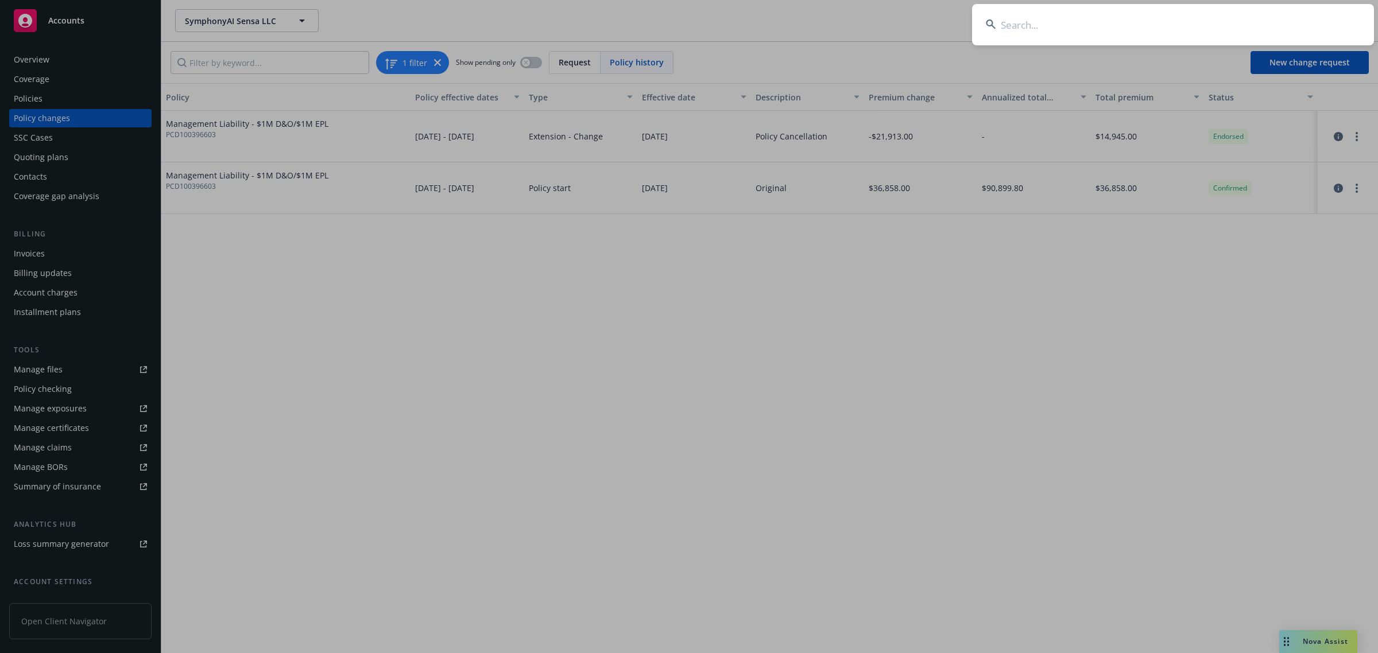
type input "fbfb4bd5-56d0-41cf-8c1a-22a3a3b130a7"
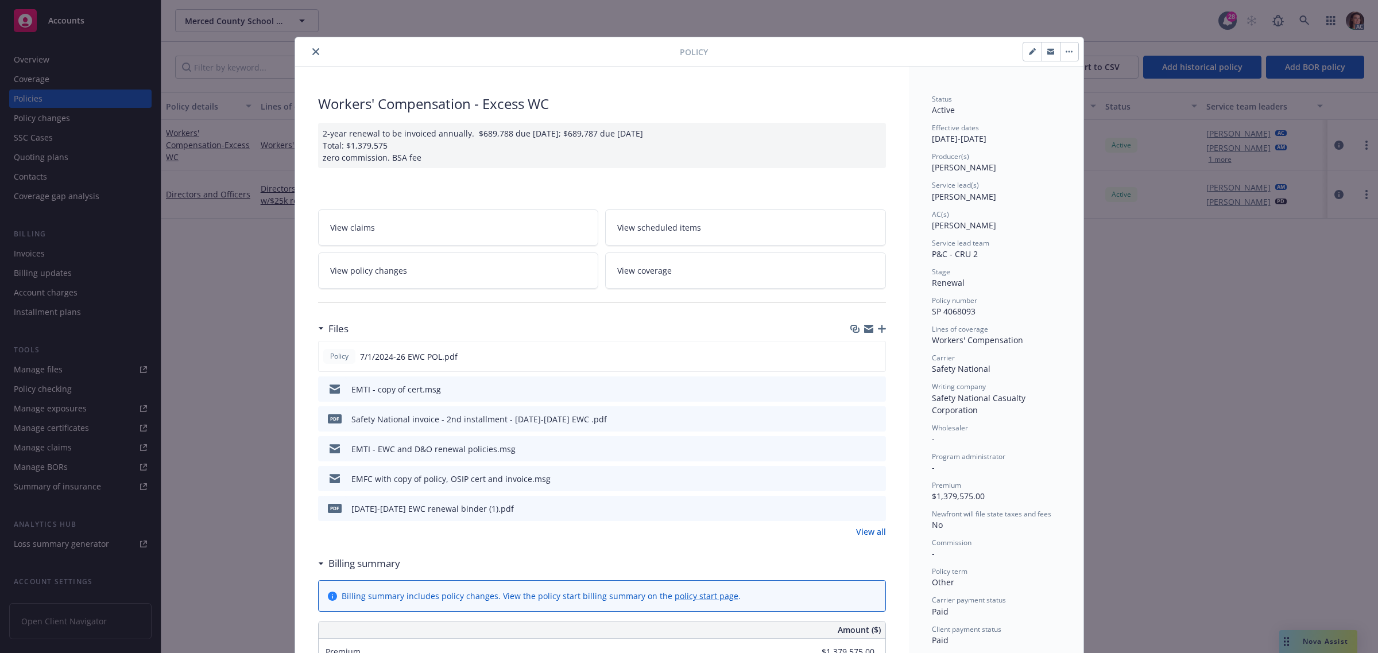
drag, startPoint x: 402, startPoint y: 272, endPoint x: 423, endPoint y: 282, distance: 23.1
click at [402, 272] on link "View policy changes" at bounding box center [458, 271] width 281 height 36
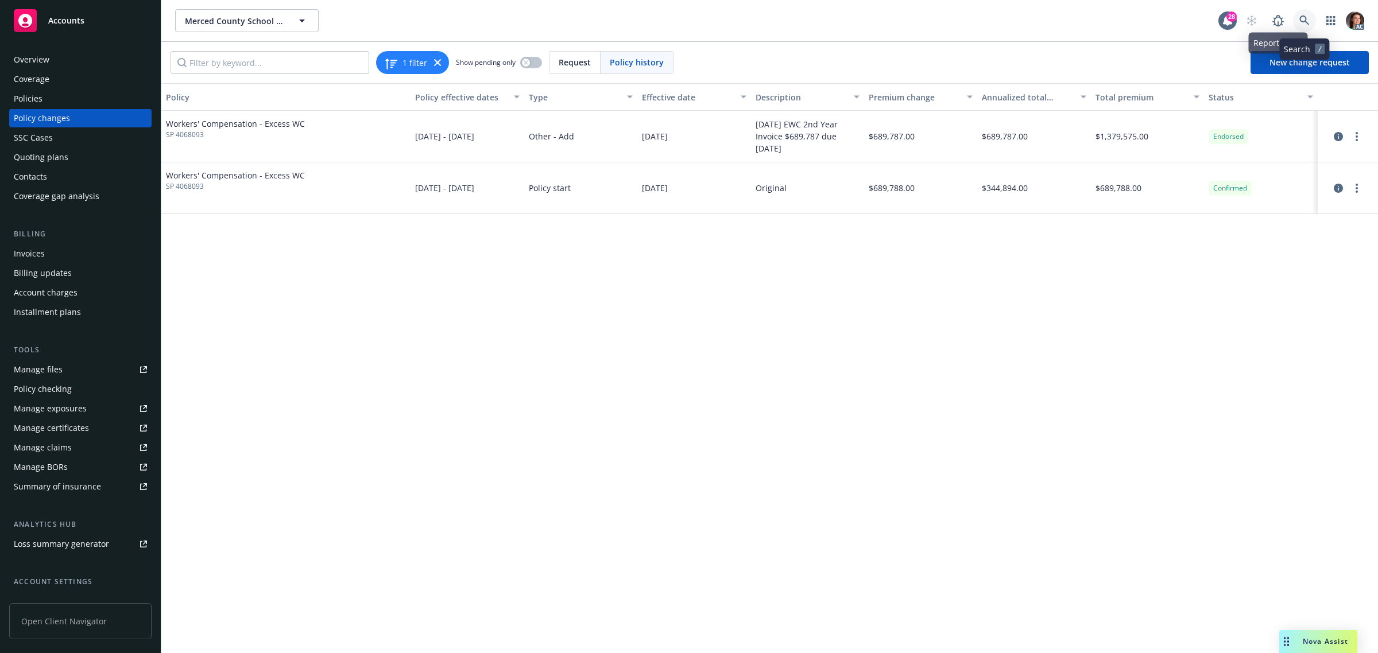
click at [1297, 18] on link at bounding box center [1304, 20] width 23 height 23
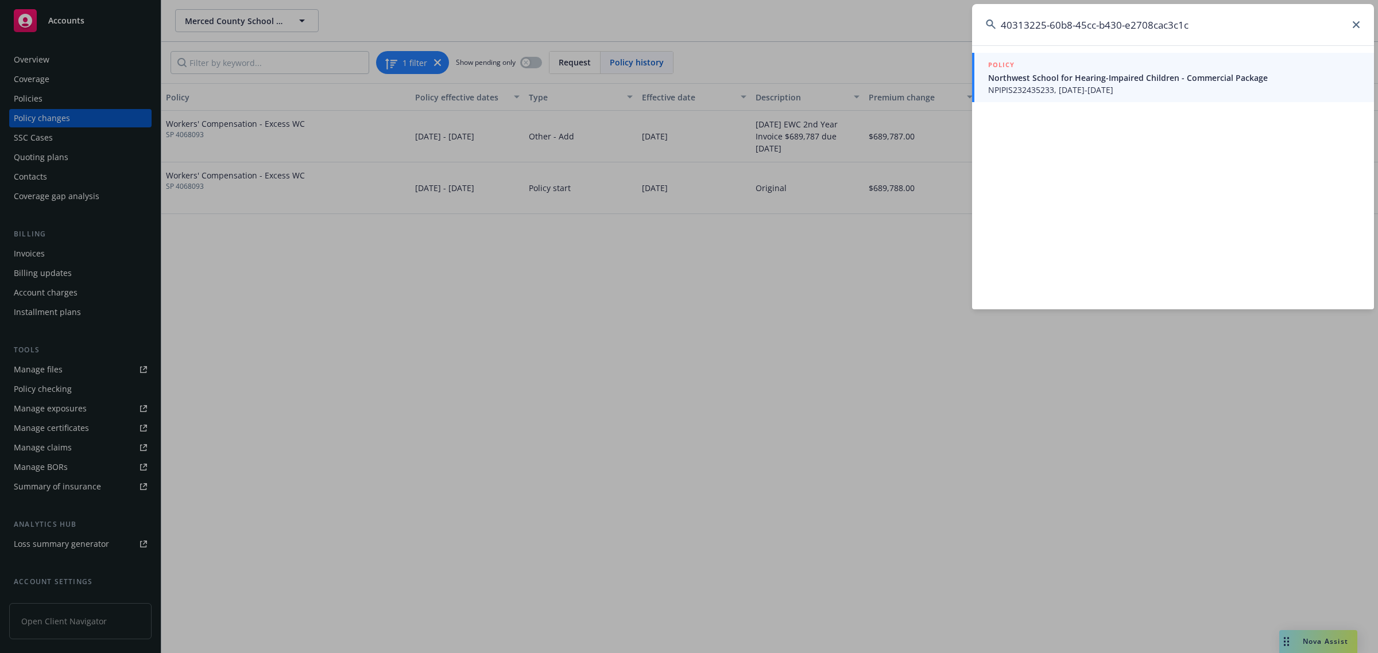
type input "40313225-60b8-45cc-b430-e2708cac3c1c"
click at [1057, 88] on span "NPIPIS232435233, [DATE]-[DATE]" at bounding box center [1174, 90] width 372 height 12
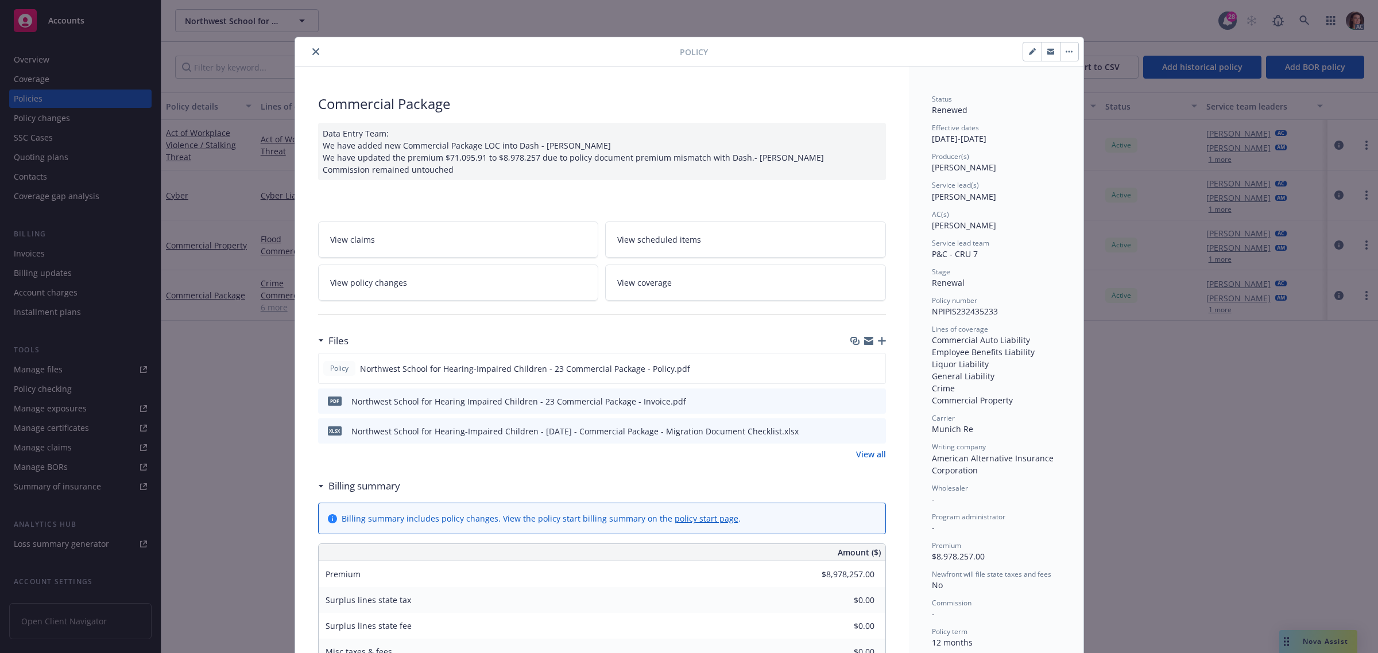
click at [529, 285] on link "View policy changes" at bounding box center [458, 283] width 281 height 36
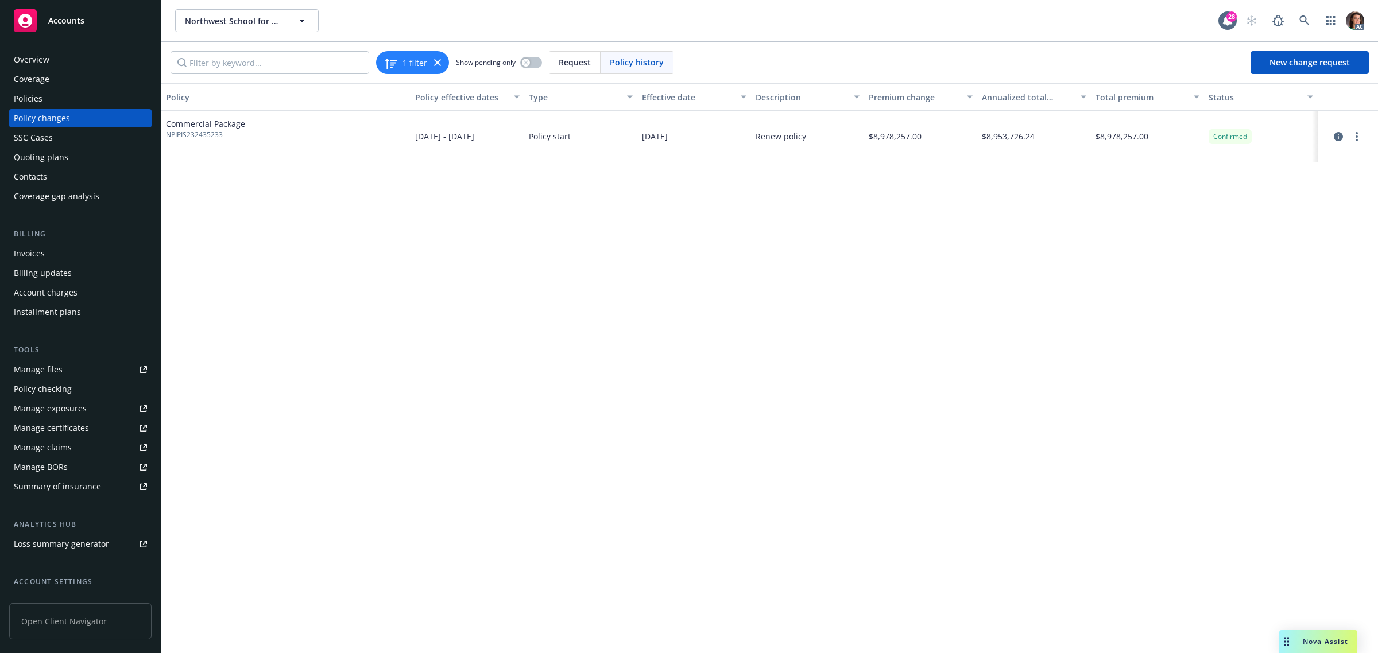
click at [590, 227] on div "Policy Policy effective dates Type Effective date Description Premium change An…" at bounding box center [769, 368] width 1216 height 570
